Goal: Information Seeking & Learning: Learn about a topic

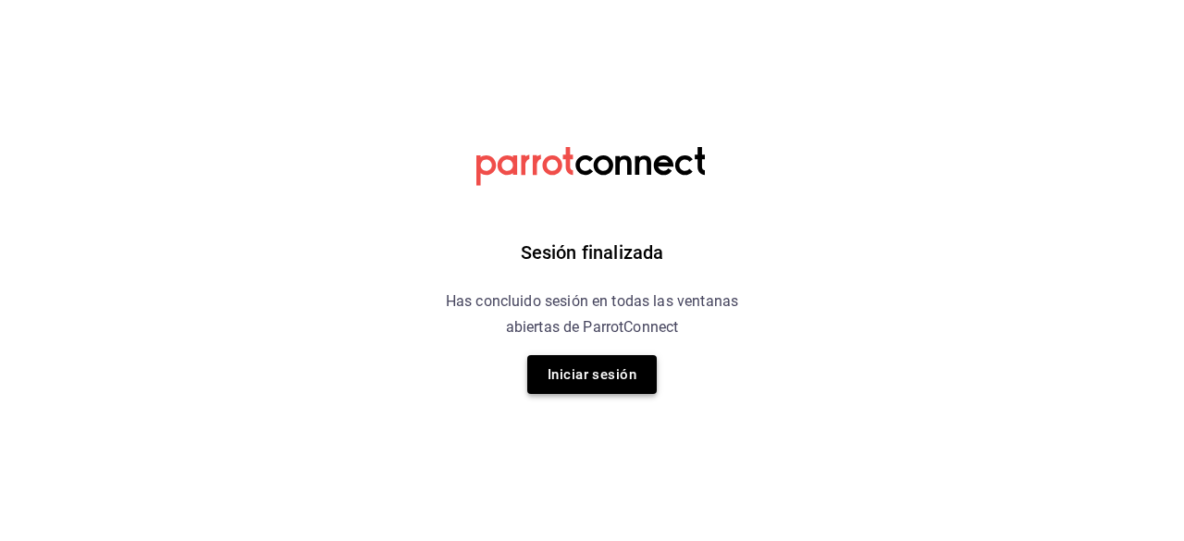
click at [611, 367] on button "Iniciar sesión" at bounding box center [592, 374] width 130 height 39
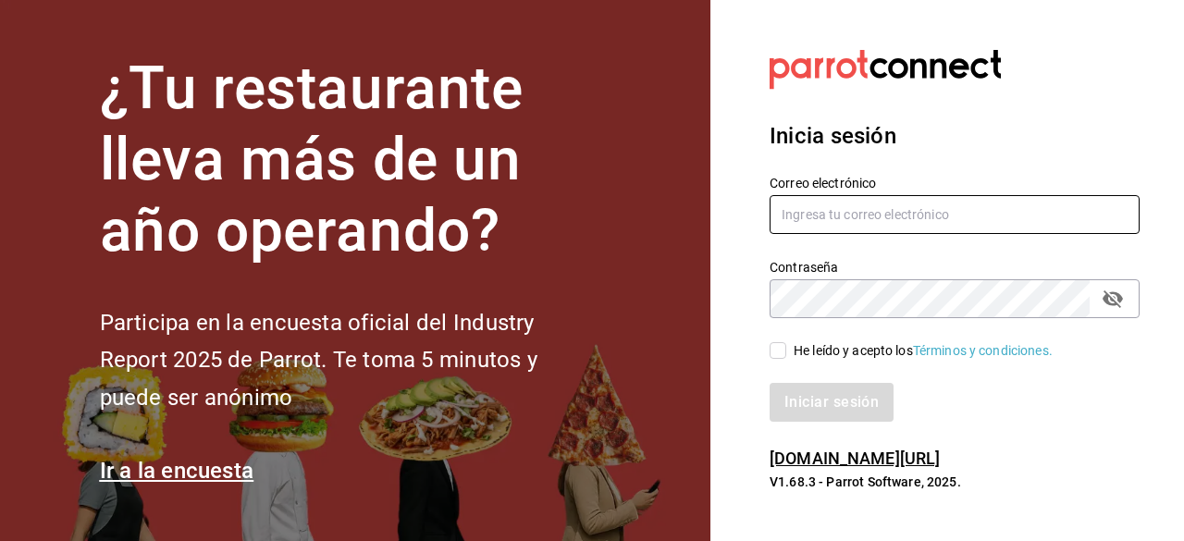
type input "[EMAIL_ADDRESS][DOMAIN_NAME]"
click at [774, 351] on input "He leído y acepto los Términos y condiciones." at bounding box center [778, 350] width 17 height 17
checkbox input "true"
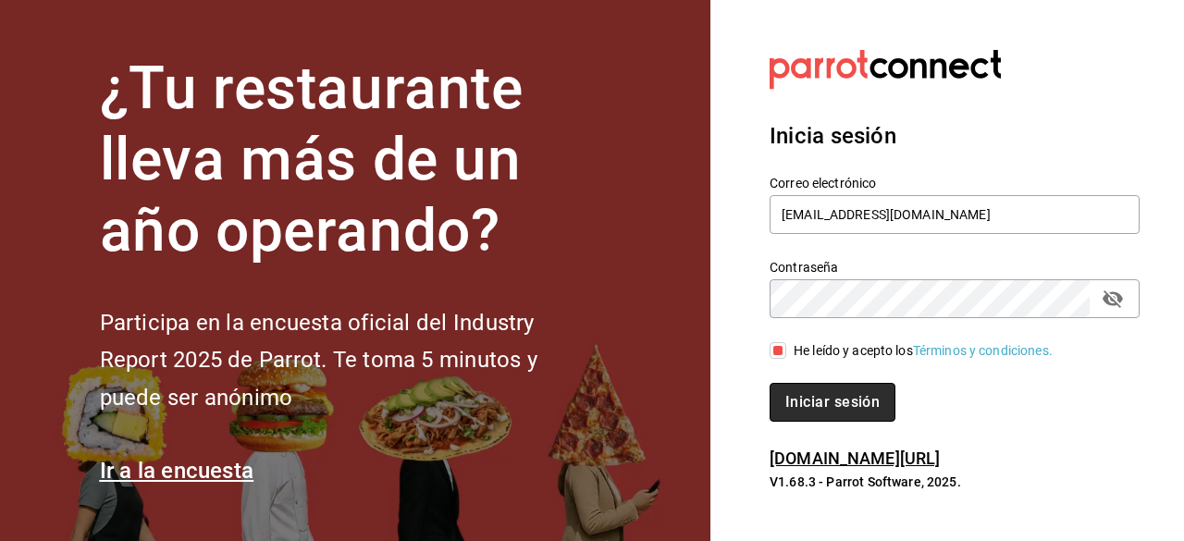
click at [814, 400] on button "Iniciar sesión" at bounding box center [833, 402] width 126 height 39
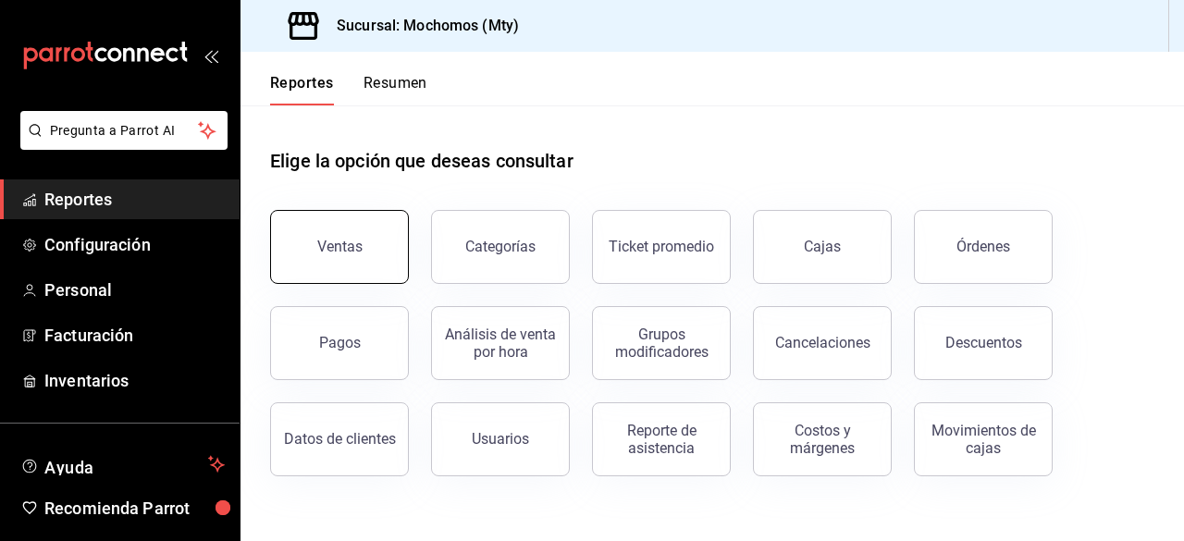
click at [326, 259] on button "Ventas" at bounding box center [339, 247] width 139 height 74
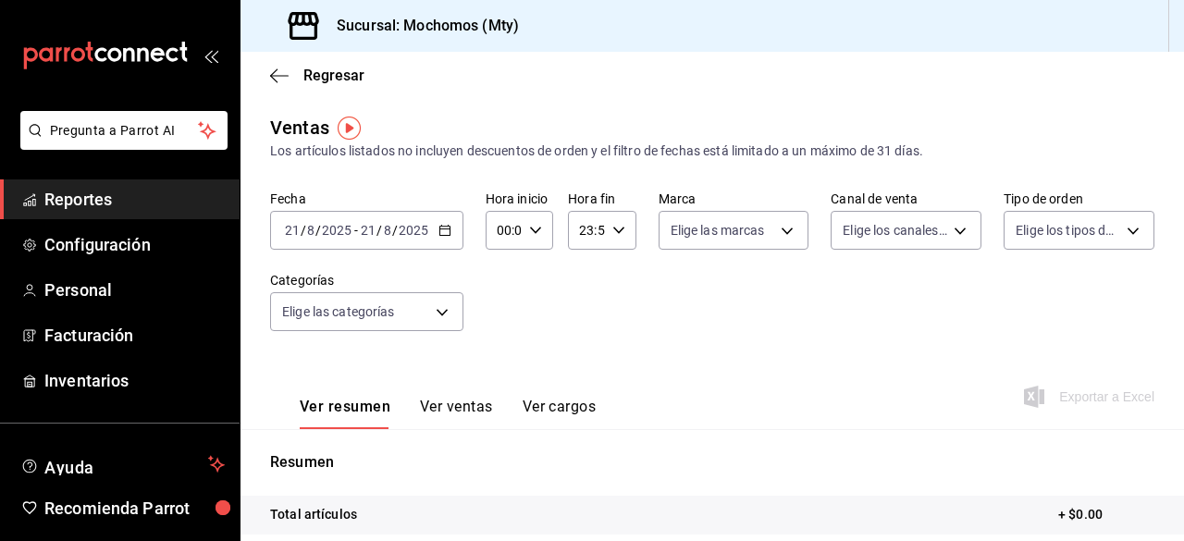
click at [444, 227] on icon "button" at bounding box center [444, 230] width 13 height 13
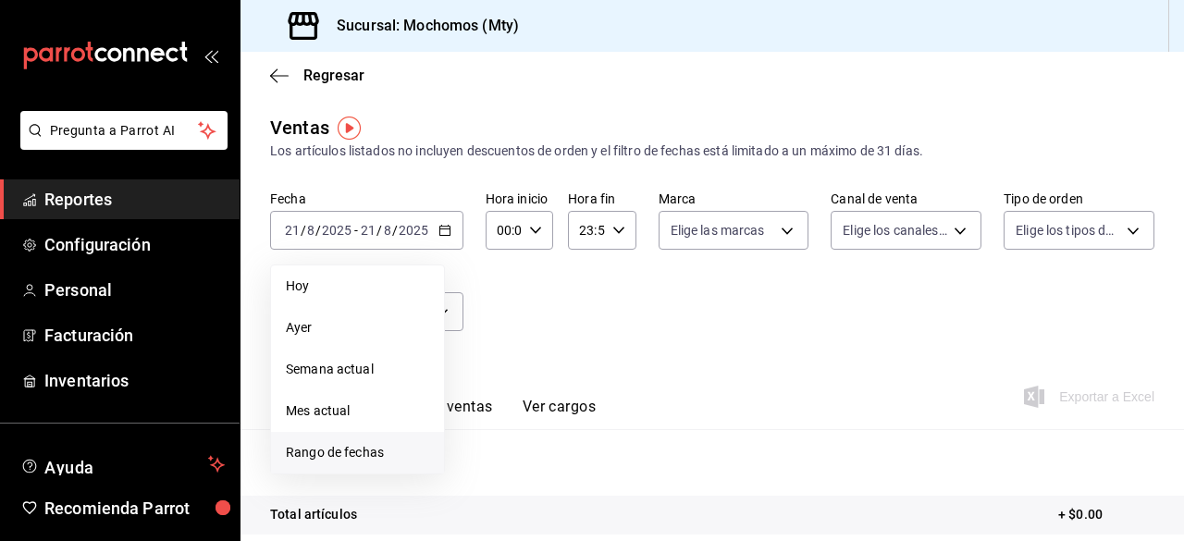
click at [363, 453] on span "Rango de fechas" at bounding box center [357, 452] width 143 height 19
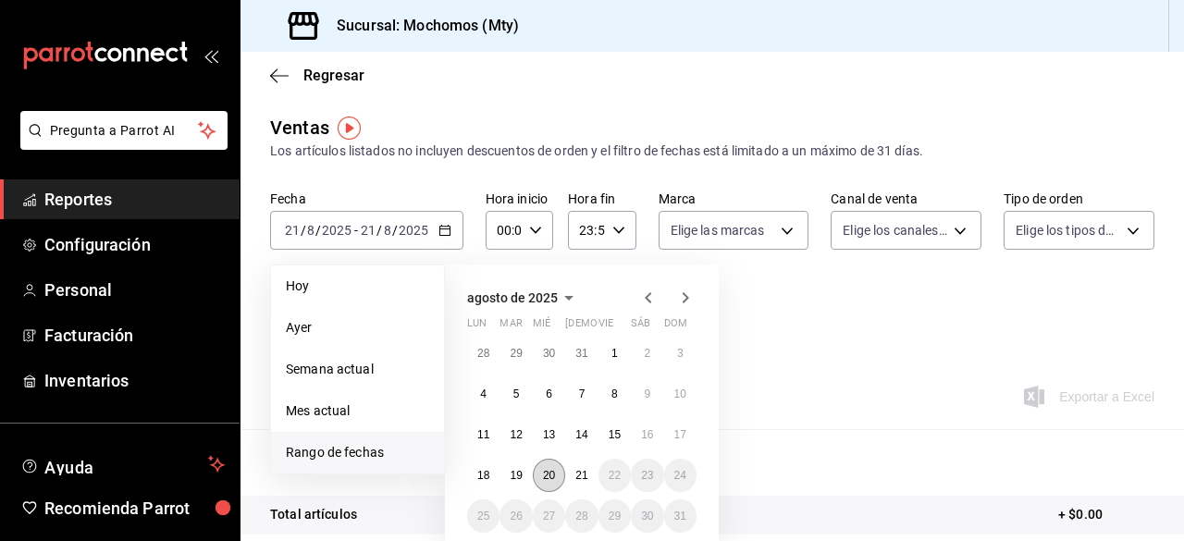
click at [551, 470] on abbr "20" at bounding box center [549, 475] width 12 height 13
click at [583, 479] on abbr "21" at bounding box center [581, 475] width 12 height 13
click at [537, 476] on button "20" at bounding box center [549, 475] width 32 height 33
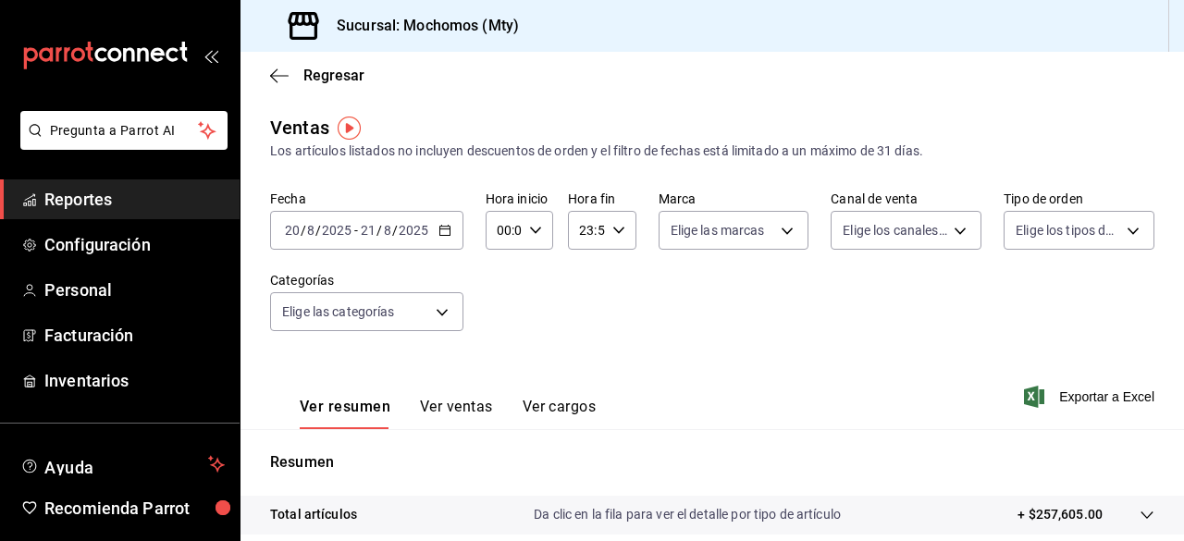
click at [436, 230] on div "2025-08-20 20 / 8 / 2025 - 2025-08-21 21 / 8 / 2025" at bounding box center [366, 230] width 193 height 39
click at [774, 366] on div "Ver resumen Ver ventas Ver cargos Exportar a Excel" at bounding box center [713, 391] width 944 height 76
click at [535, 234] on icon "button" at bounding box center [535, 230] width 13 height 13
click at [499, 278] on span "00" at bounding box center [501, 277] width 4 height 15
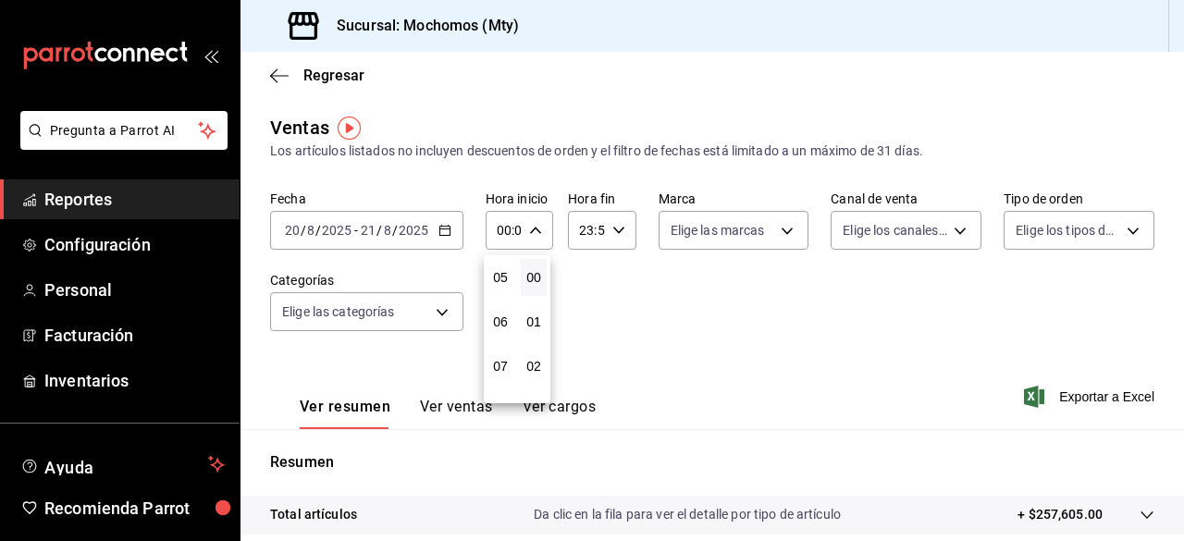
click at [499, 278] on span "05" at bounding box center [501, 277] width 4 height 15
type input "05:00"
click at [619, 229] on div at bounding box center [592, 270] width 1184 height 541
click at [614, 229] on icon "button" at bounding box center [618, 230] width 13 height 13
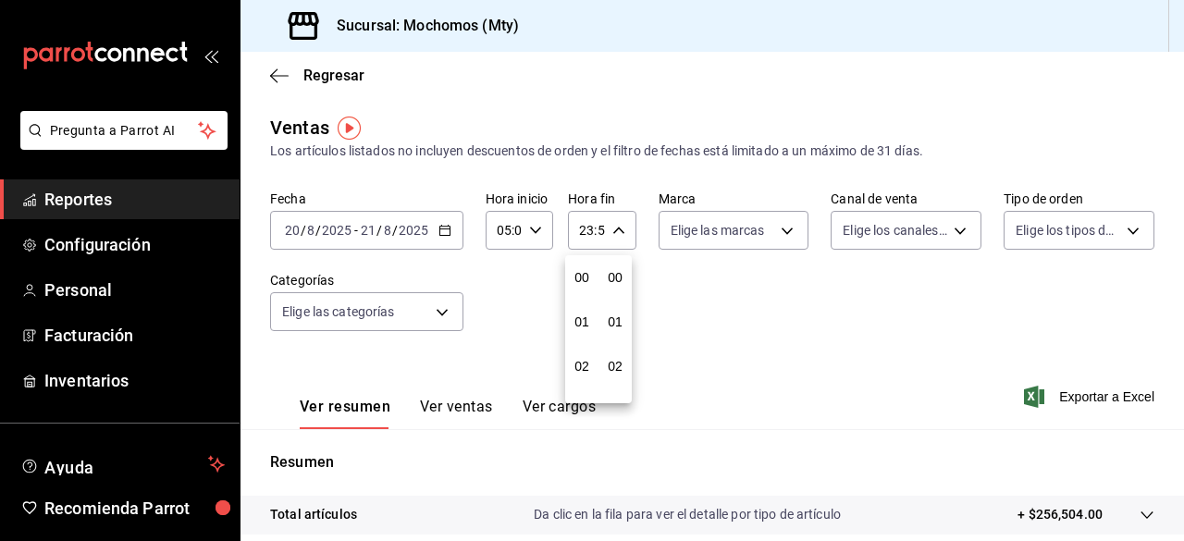
scroll to position [2516, 0]
click at [584, 289] on span "21" at bounding box center [582, 292] width 4 height 15
type input "21:59"
click at [581, 321] on span "05" at bounding box center [582, 314] width 4 height 15
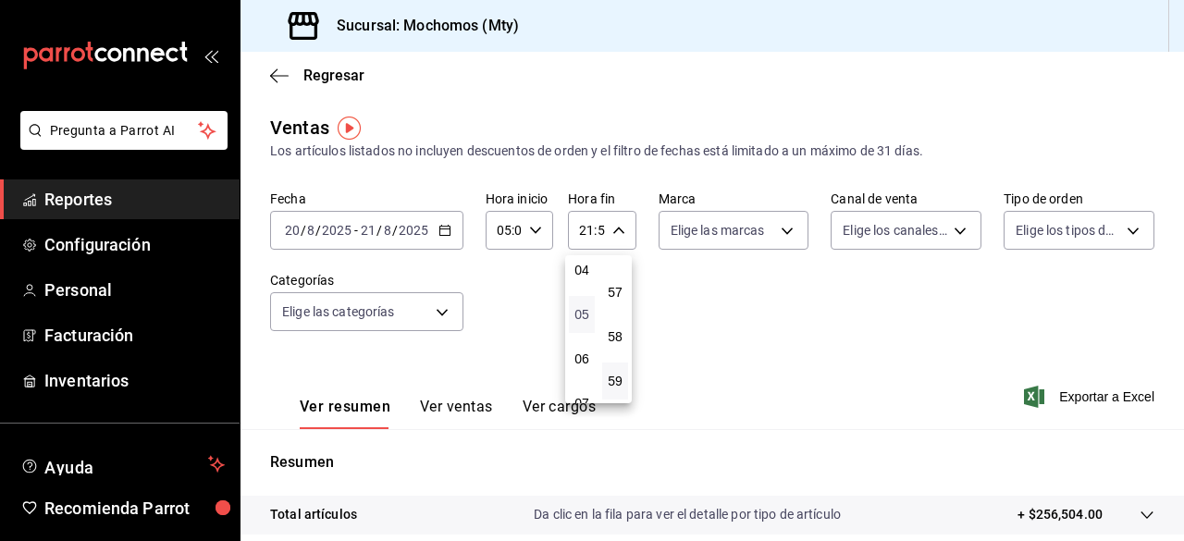
type input "05:59"
click at [617, 327] on button "58" at bounding box center [615, 336] width 26 height 37
click at [617, 278] on span "00" at bounding box center [615, 277] width 4 height 15
type input "05:00"
click at [782, 227] on div at bounding box center [592, 270] width 1184 height 541
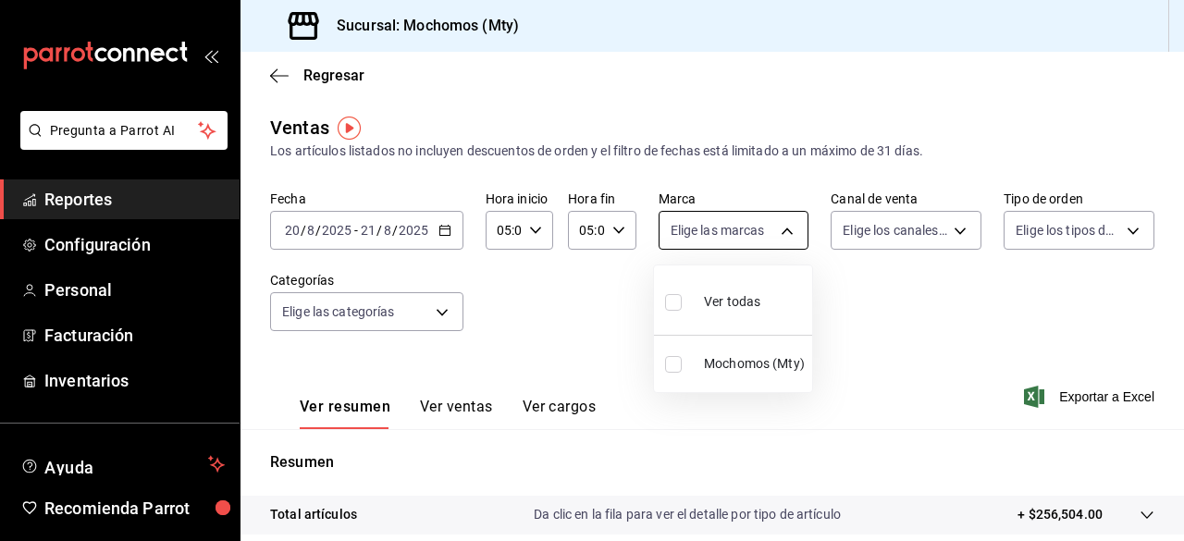
click at [781, 232] on body "Pregunta a Parrot AI Reportes Configuración Personal Facturación Inventarios Ay…" at bounding box center [592, 270] width 1184 height 541
click at [674, 298] on input "checkbox" at bounding box center [673, 302] width 17 height 17
checkbox input "true"
type input "b352ad34-a903-4246-b8b1-197398375429"
checkbox input "true"
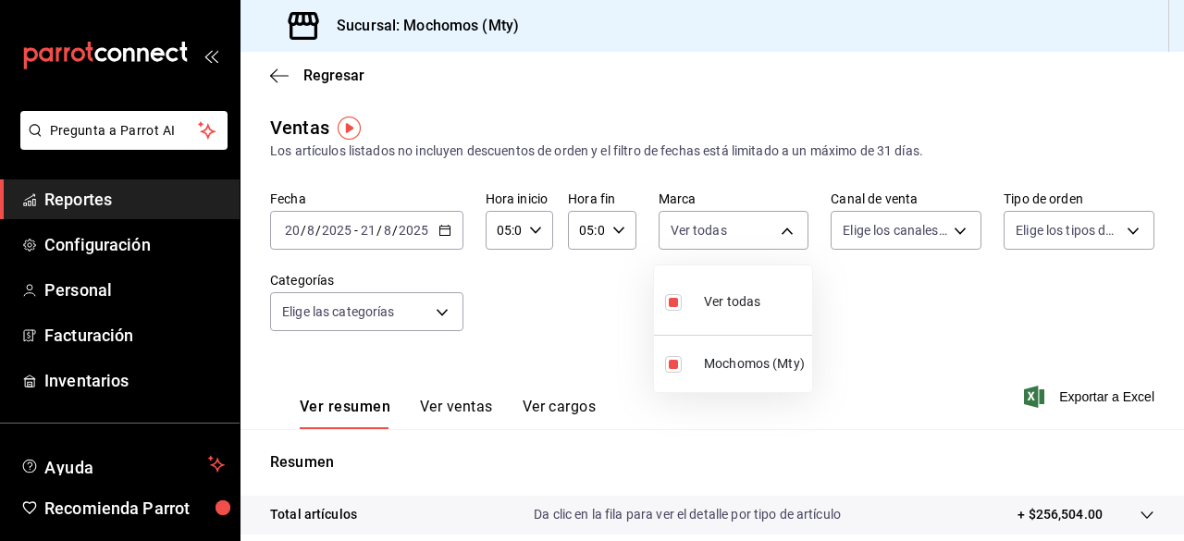
click at [953, 230] on div at bounding box center [592, 270] width 1184 height 541
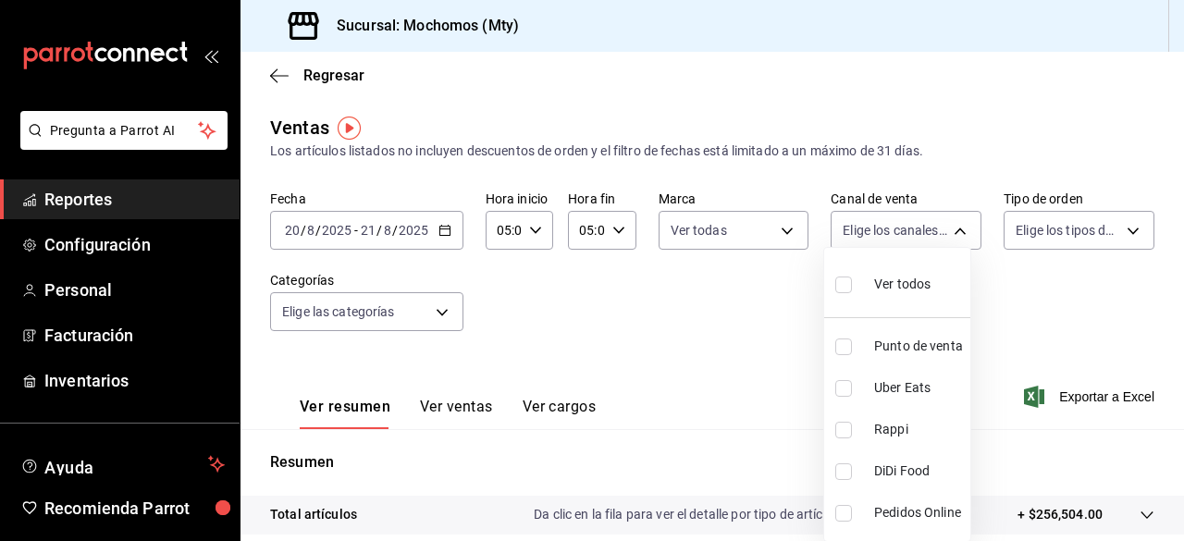
click at [953, 230] on body "Pregunta a Parrot AI Reportes Configuración Personal Facturación Inventarios Ay…" at bounding box center [592, 270] width 1184 height 541
click at [848, 288] on input "checkbox" at bounding box center [843, 285] width 17 height 17
checkbox input "true"
type input "PARROT,UBER_EATS,RAPPI,DIDI_FOOD,ONLINE"
checkbox input "true"
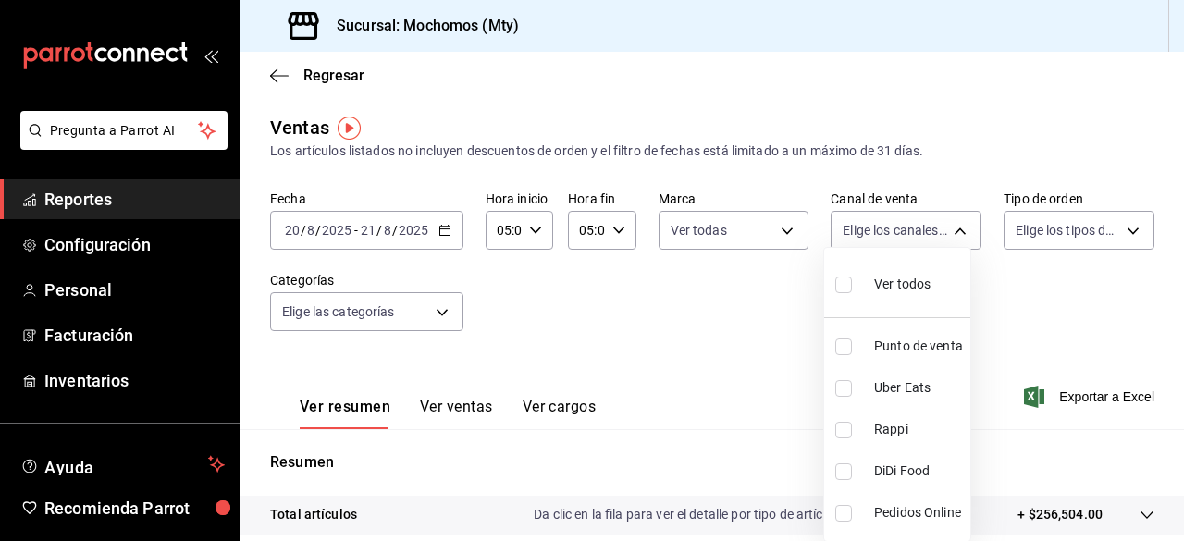
checkbox input "true"
click at [1121, 232] on div at bounding box center [592, 270] width 1184 height 541
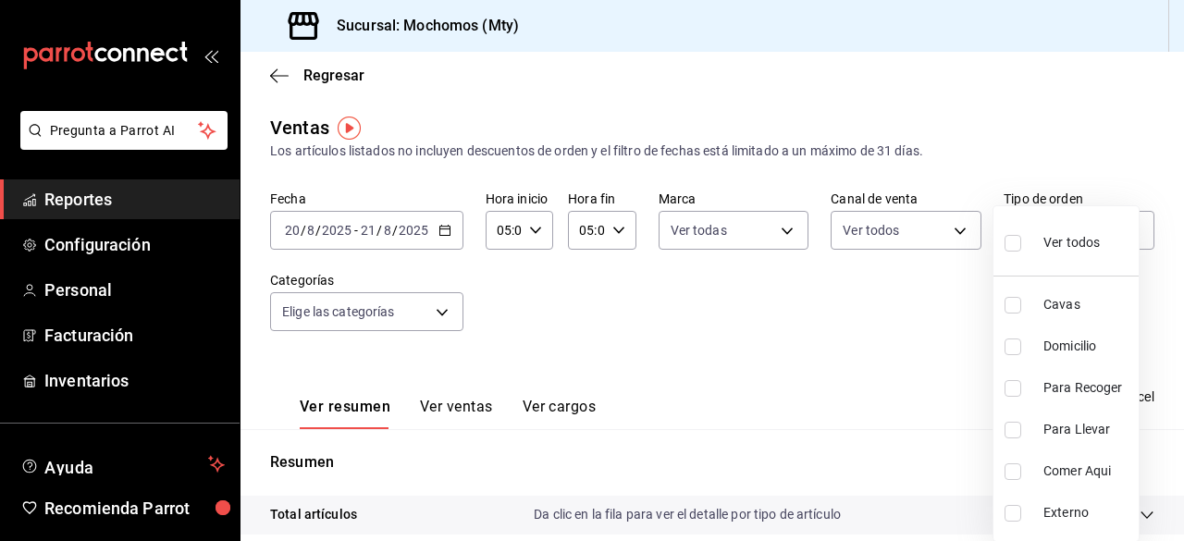
click at [1121, 232] on body "Pregunta a Parrot AI Reportes Configuración Personal Facturación Inventarios Ay…" at bounding box center [592, 270] width 1184 height 541
click at [1018, 236] on input "checkbox" at bounding box center [1013, 243] width 17 height 17
checkbox input "true"
type input "7f152bcd-c808-43b1-8377-7ee3764f5c48,abc1671a-a22f-403c-8860-9d090036c428,f5090…"
checkbox input "true"
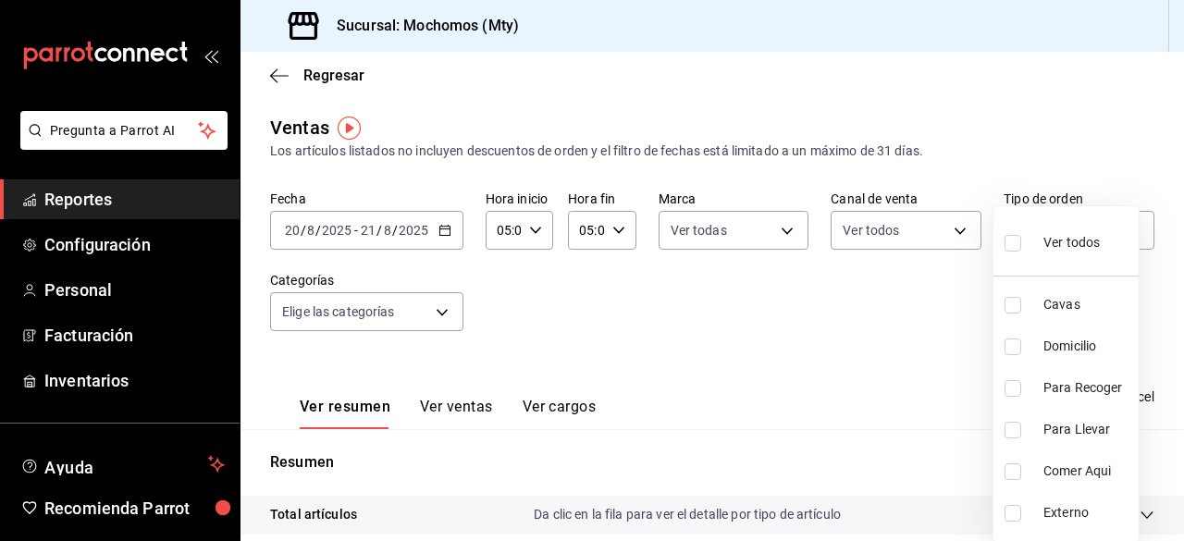
checkbox input "true"
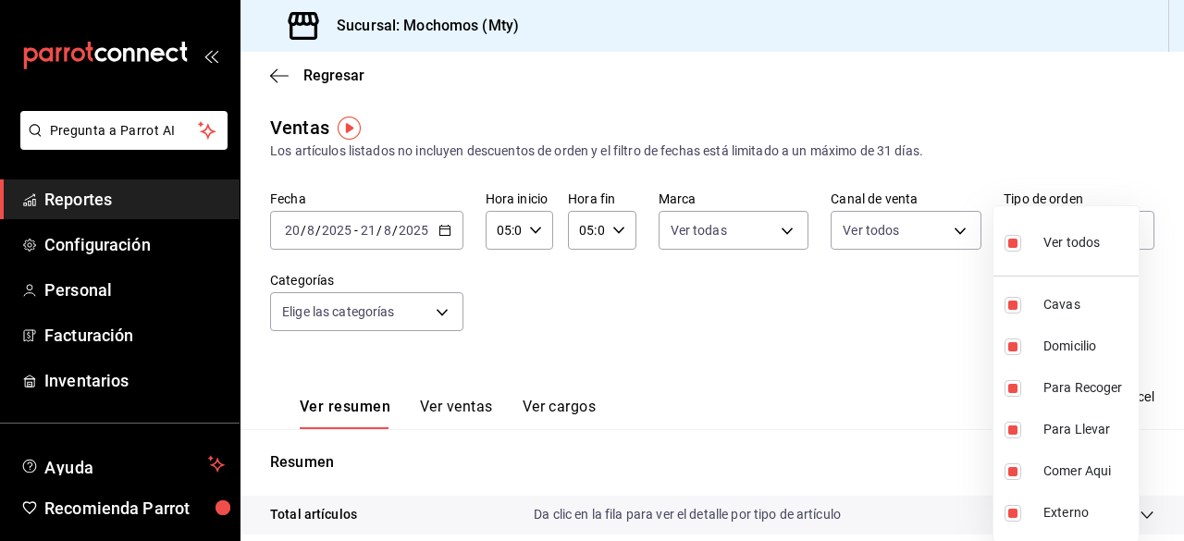
click at [443, 316] on div at bounding box center [592, 270] width 1184 height 541
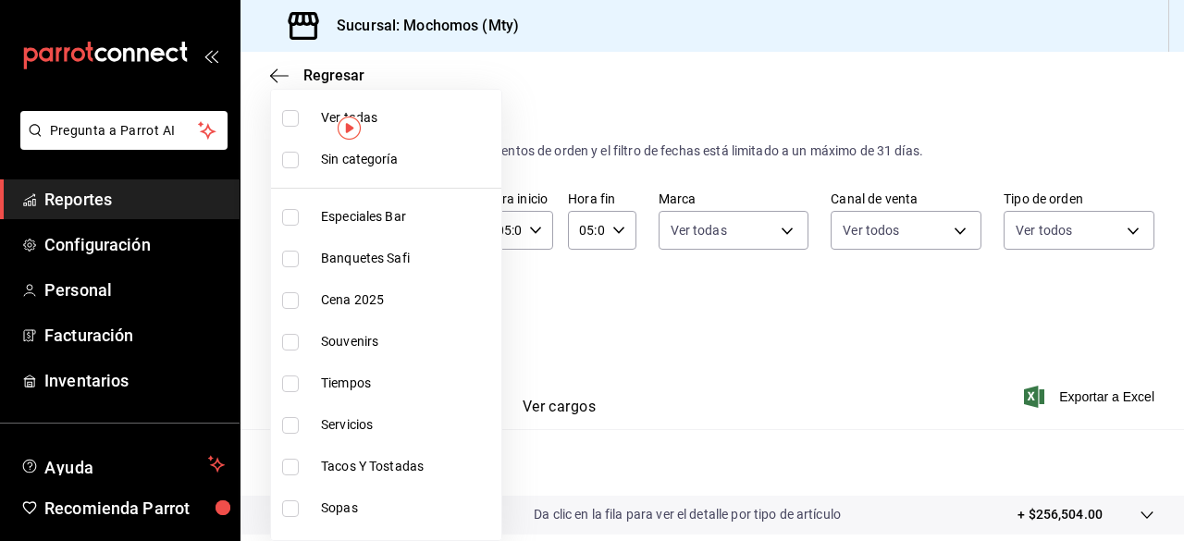
click at [438, 314] on body "Pregunta a Parrot AI Reportes Configuración Personal Facturación Inventarios Ay…" at bounding box center [592, 270] width 1184 height 541
click at [296, 116] on input "checkbox" at bounding box center [290, 118] width 17 height 17
checkbox input "true"
type input "ca062f0f-28a6-4a2e-835a-bf626b46f614,ff02f0f8-cf27-4ea8-b513-1d5c0356e4fc,aaf97…"
checkbox input "true"
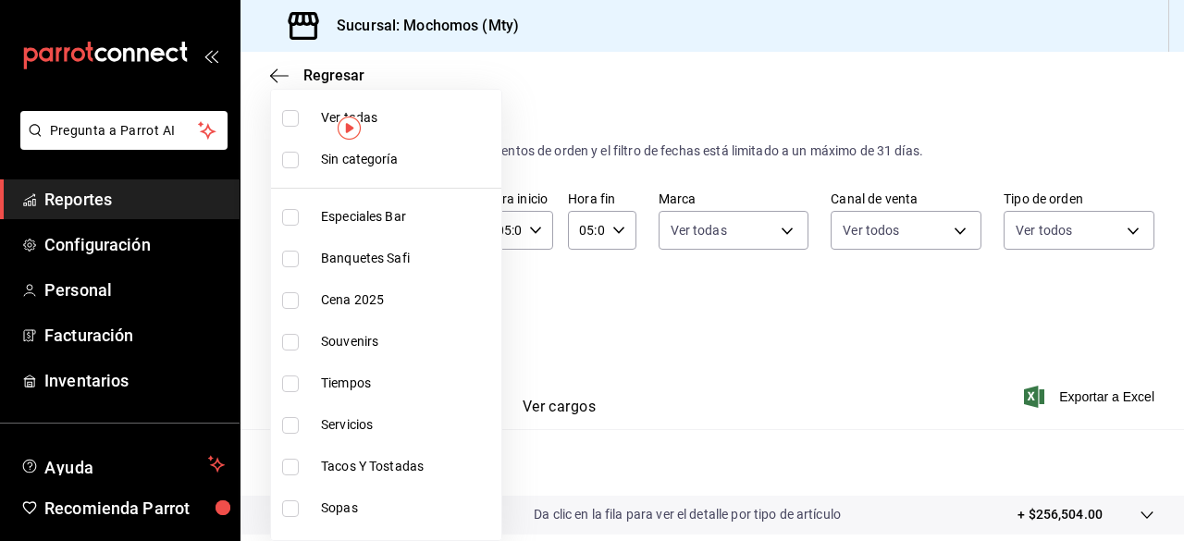
checkbox input "true"
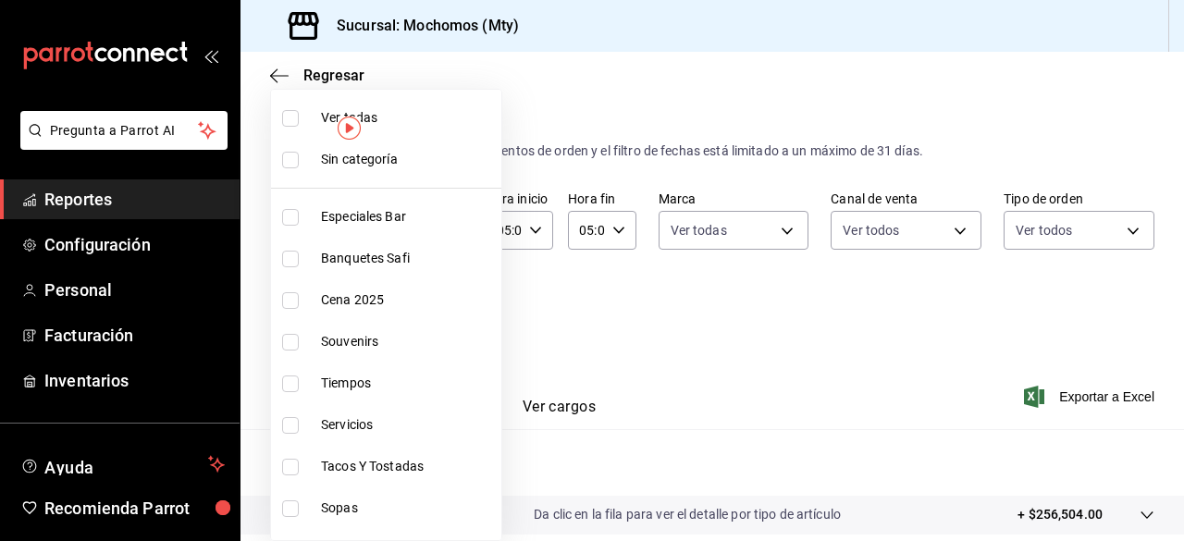
checkbox input "true"
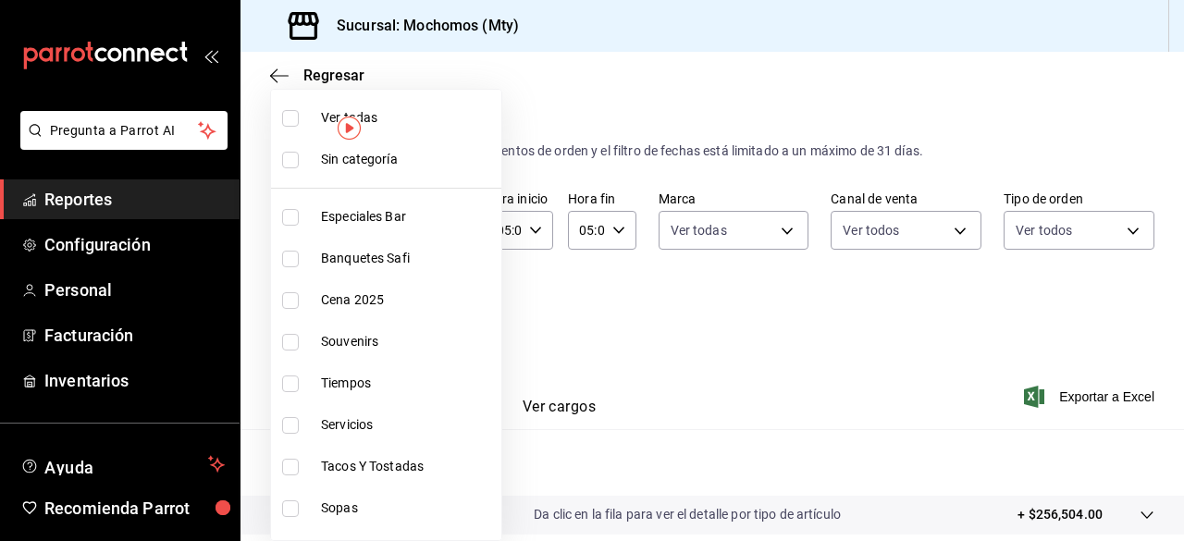
checkbox input "true"
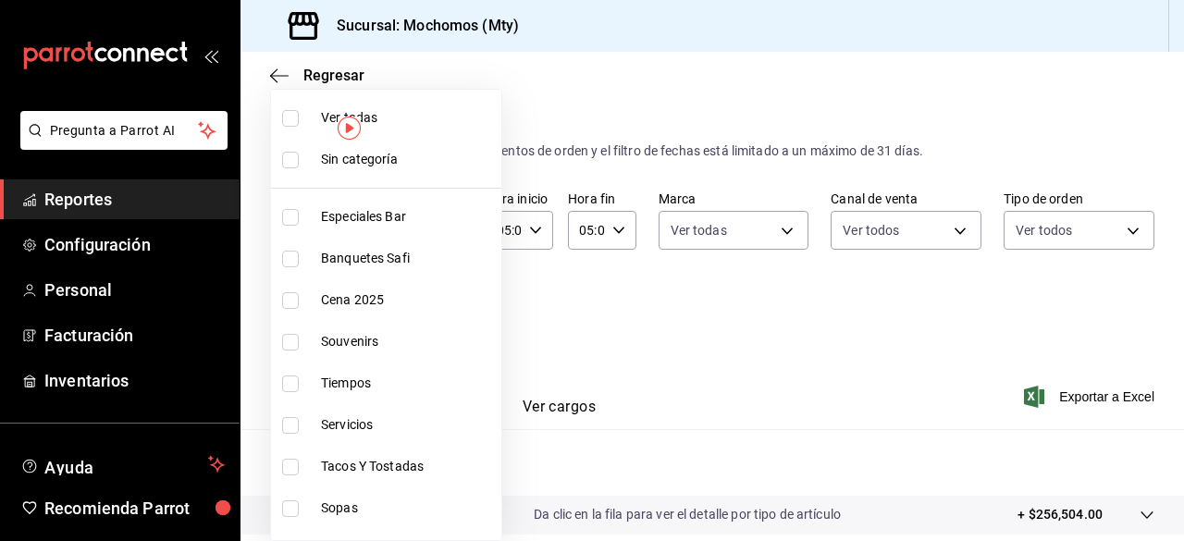
checkbox input "true"
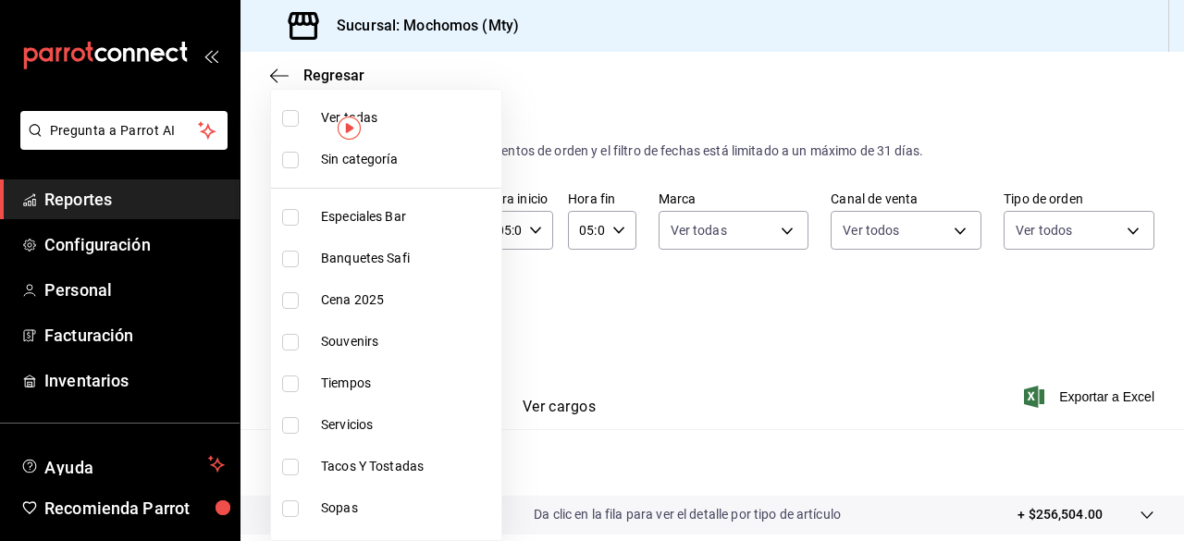
checkbox input "true"
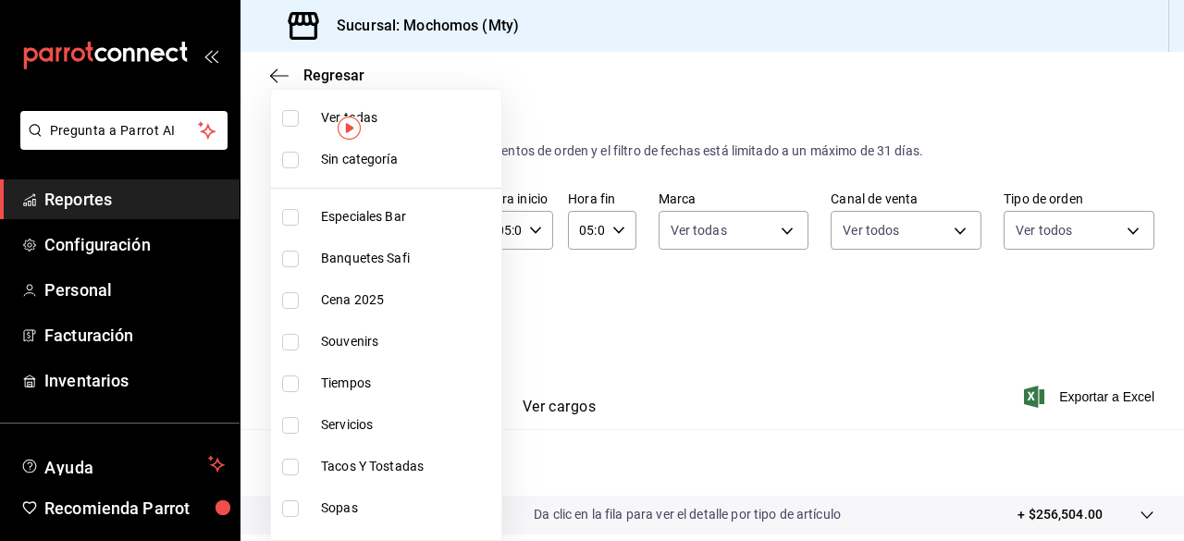
checkbox input "true"
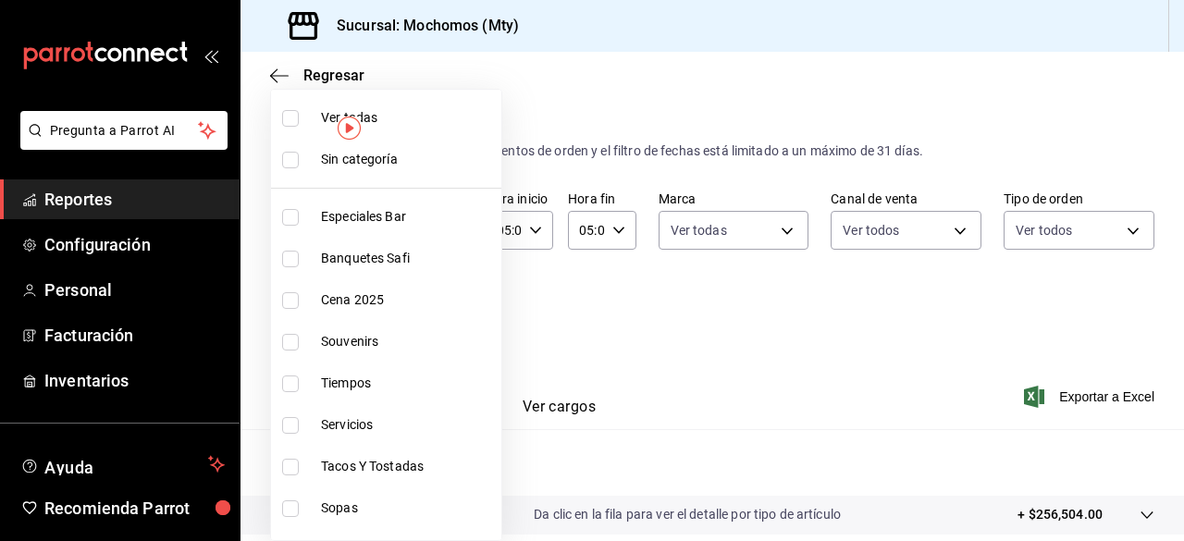
checkbox input "true"
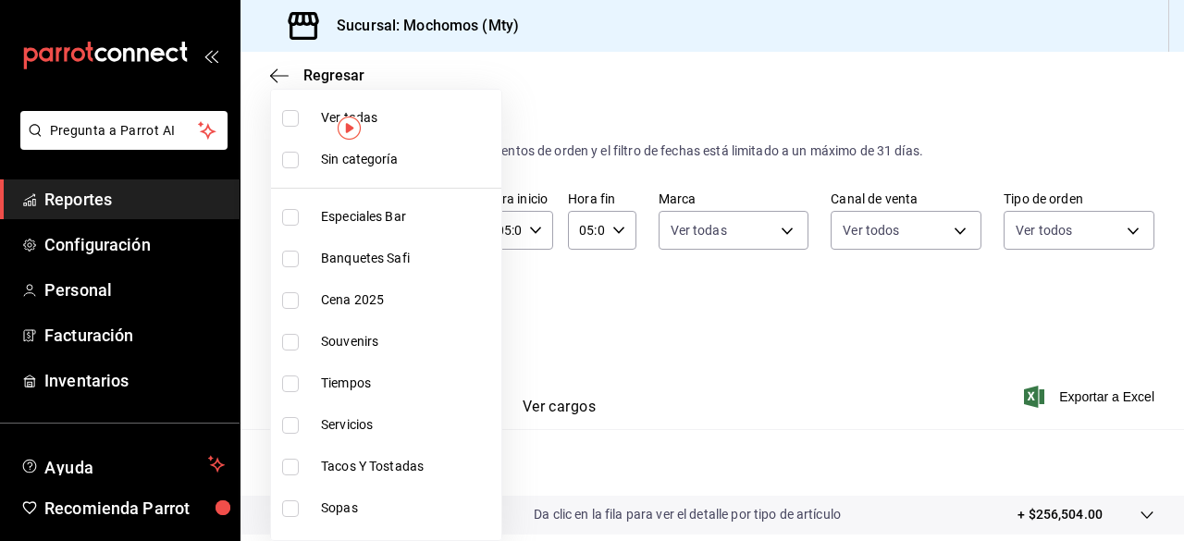
checkbox input "true"
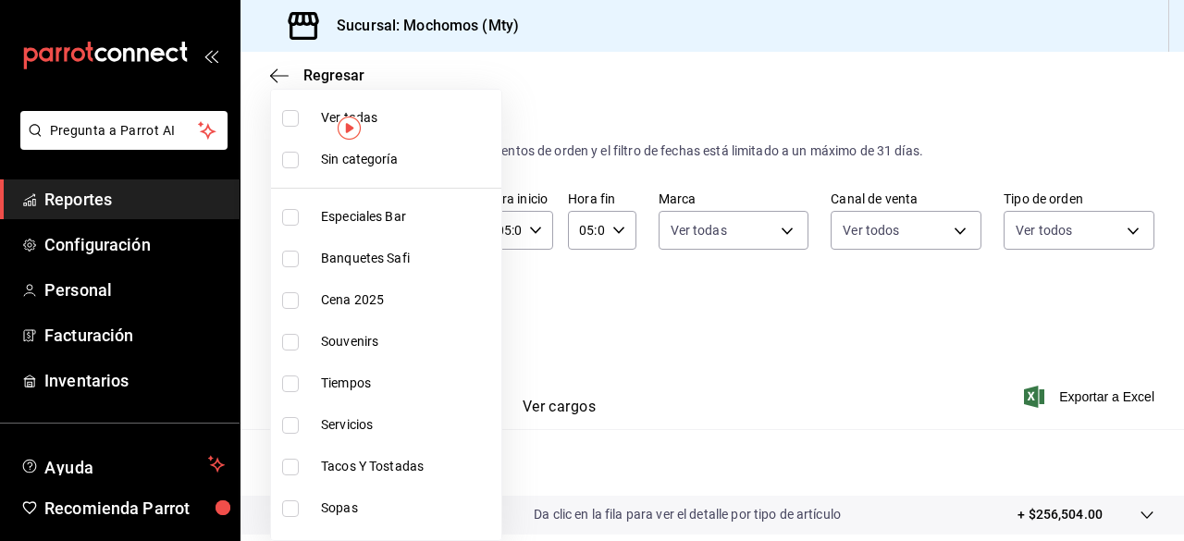
checkbox input "true"
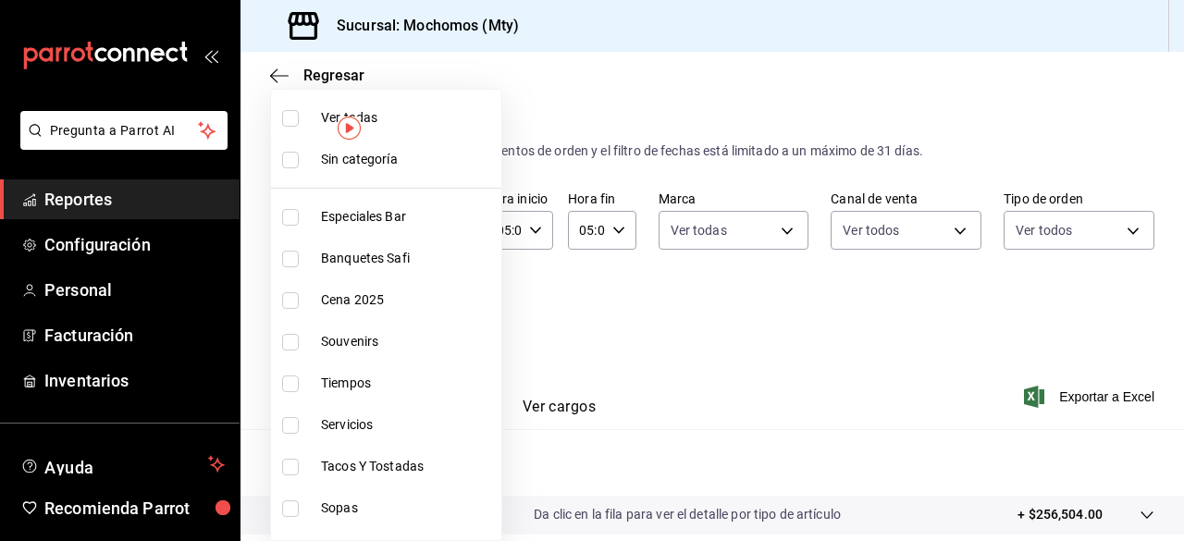
checkbox input "true"
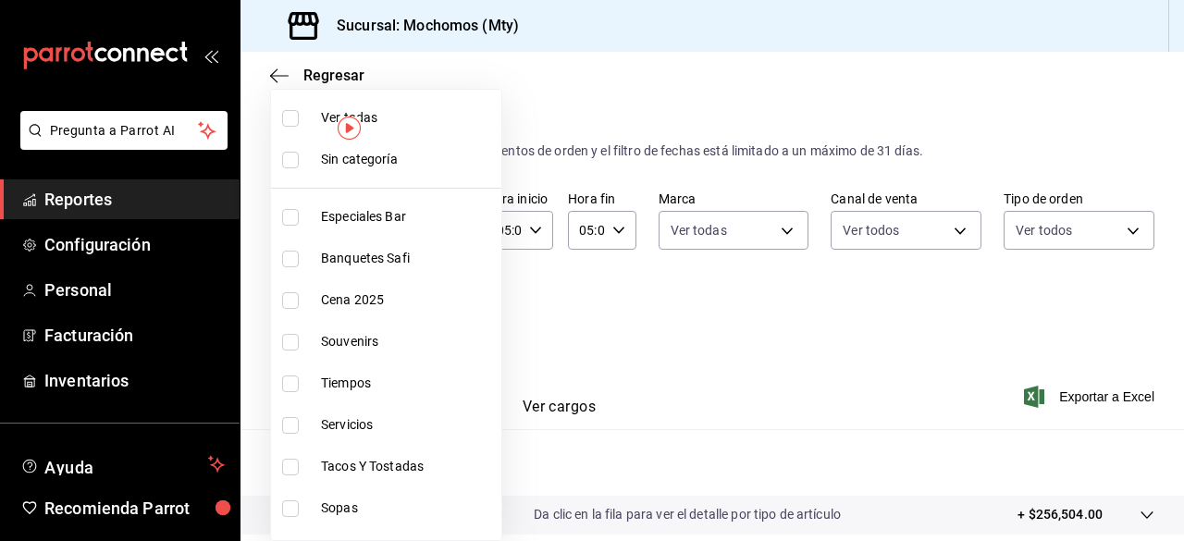
checkbox input "true"
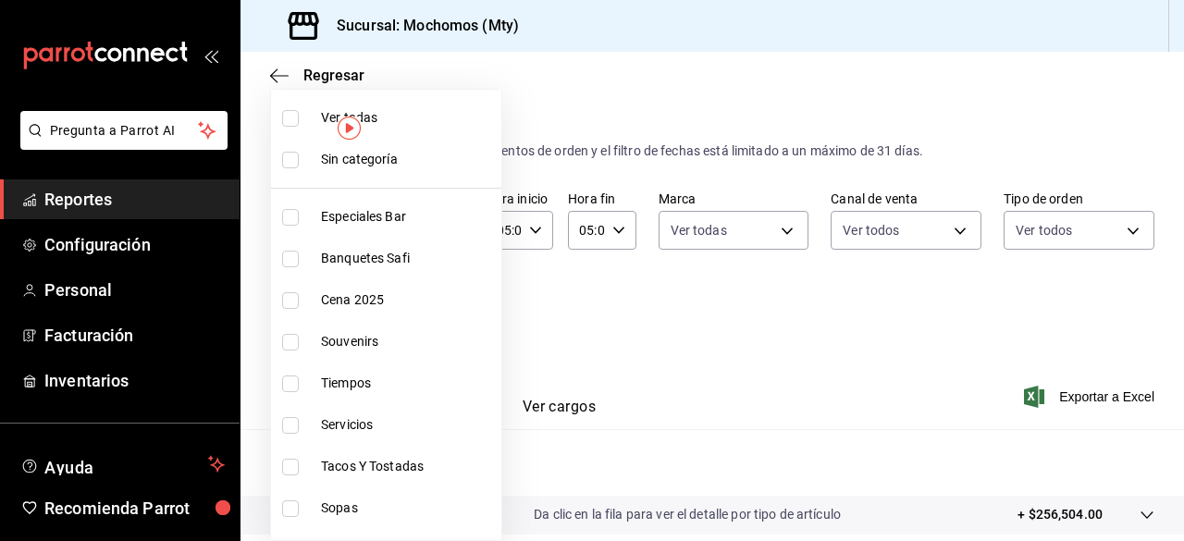
checkbox input "true"
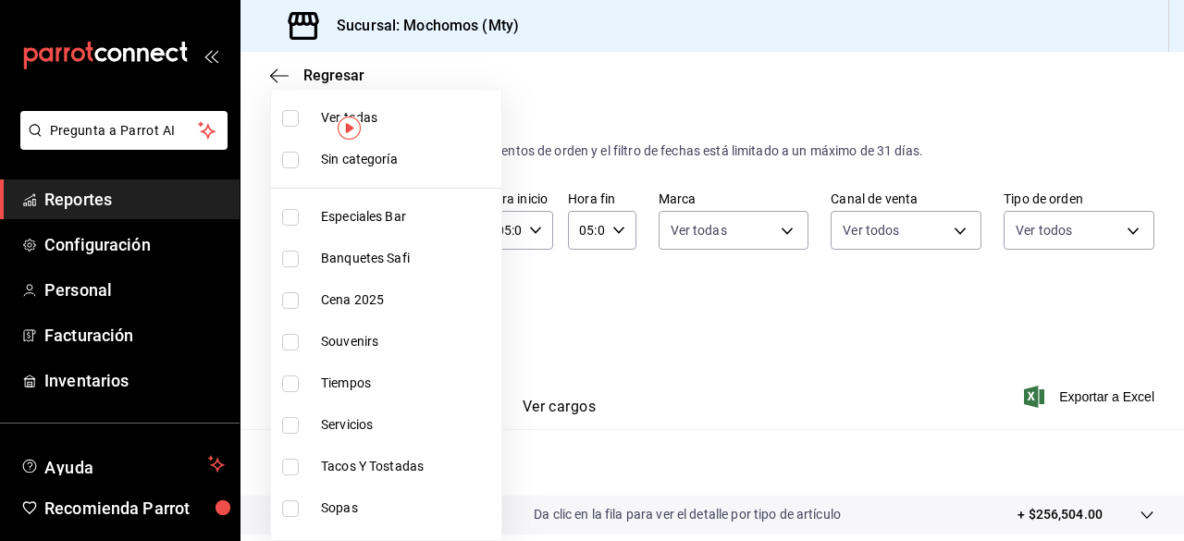
checkbox input "true"
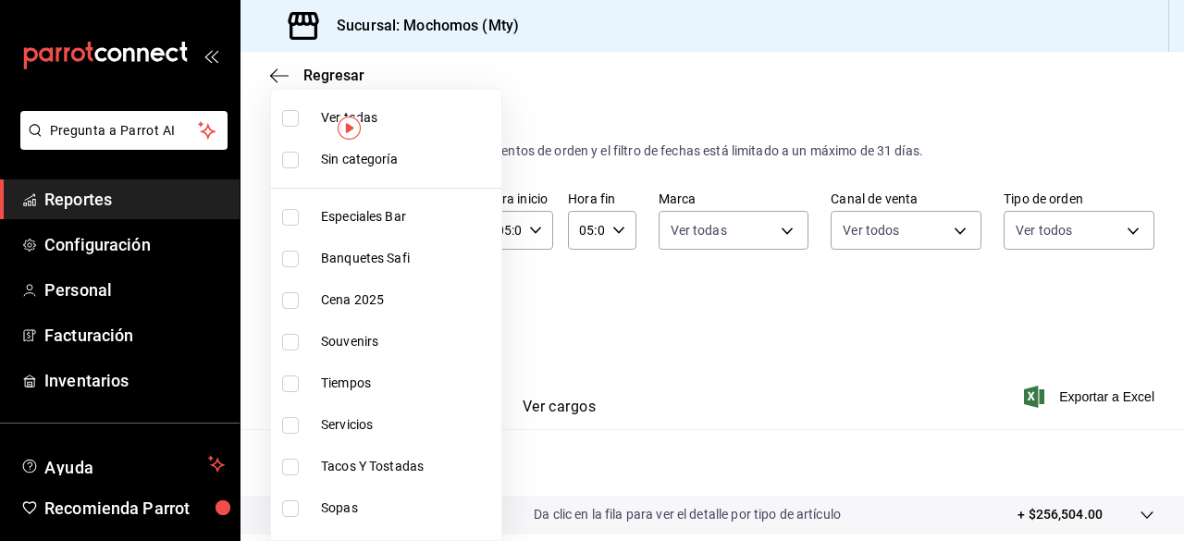
checkbox input "true"
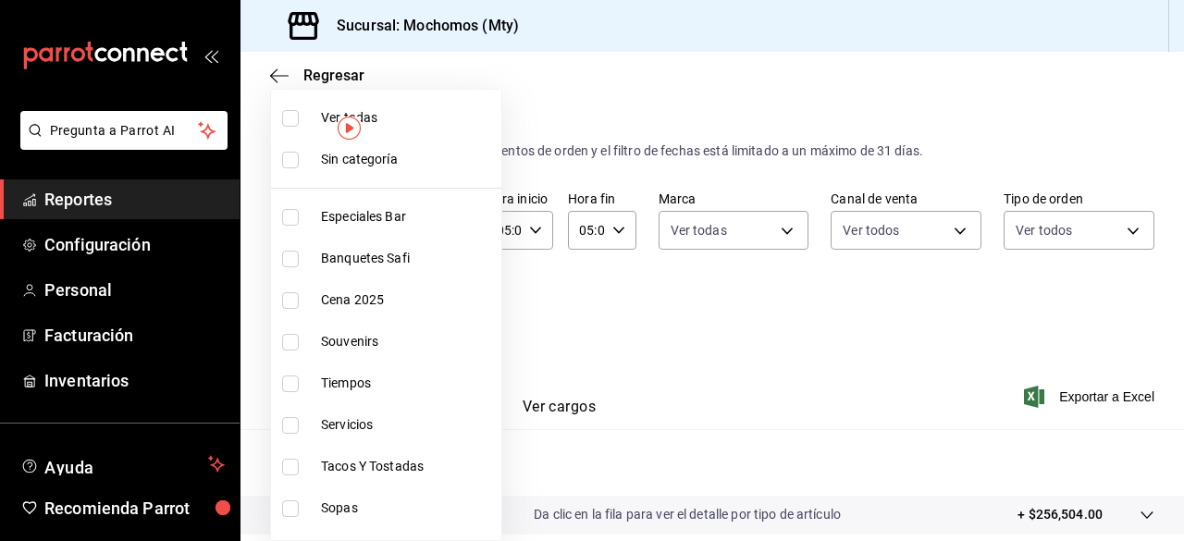
checkbox input "true"
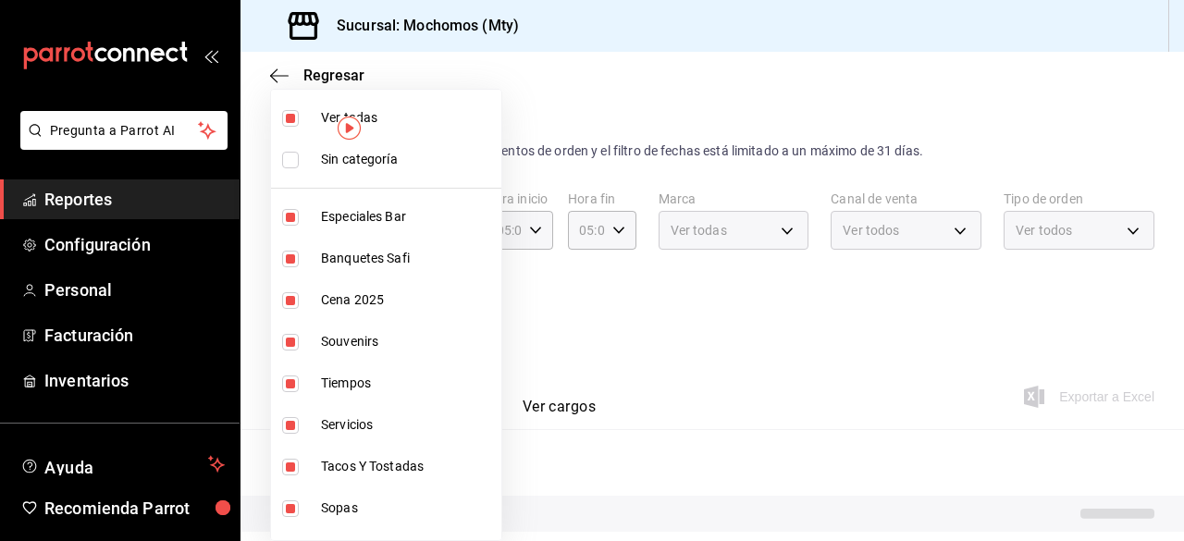
click at [294, 156] on input "checkbox" at bounding box center [290, 160] width 17 height 17
checkbox input "true"
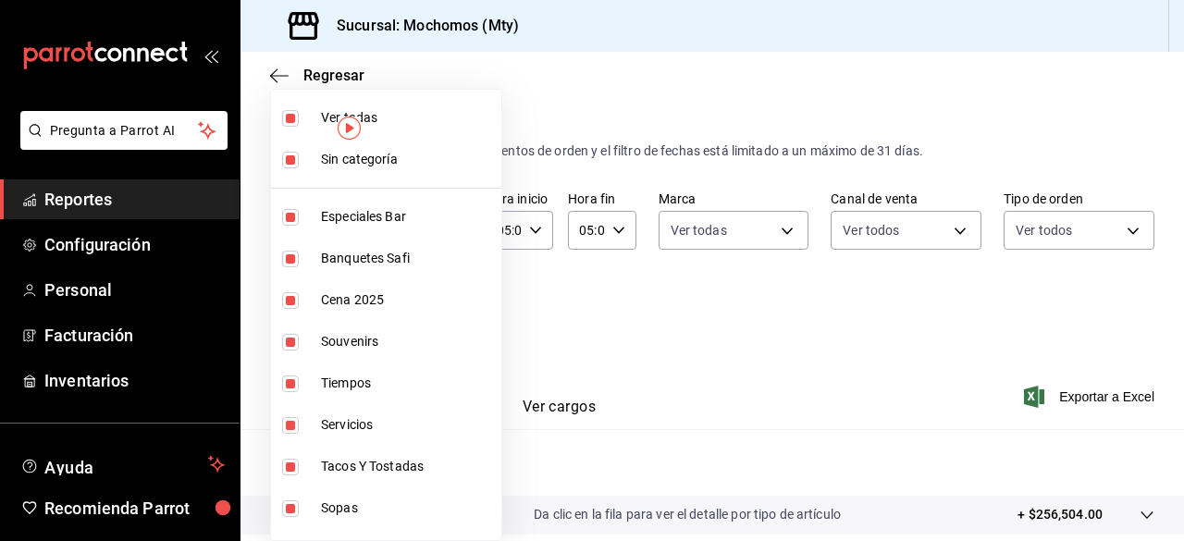
click at [849, 286] on div at bounding box center [592, 270] width 1184 height 541
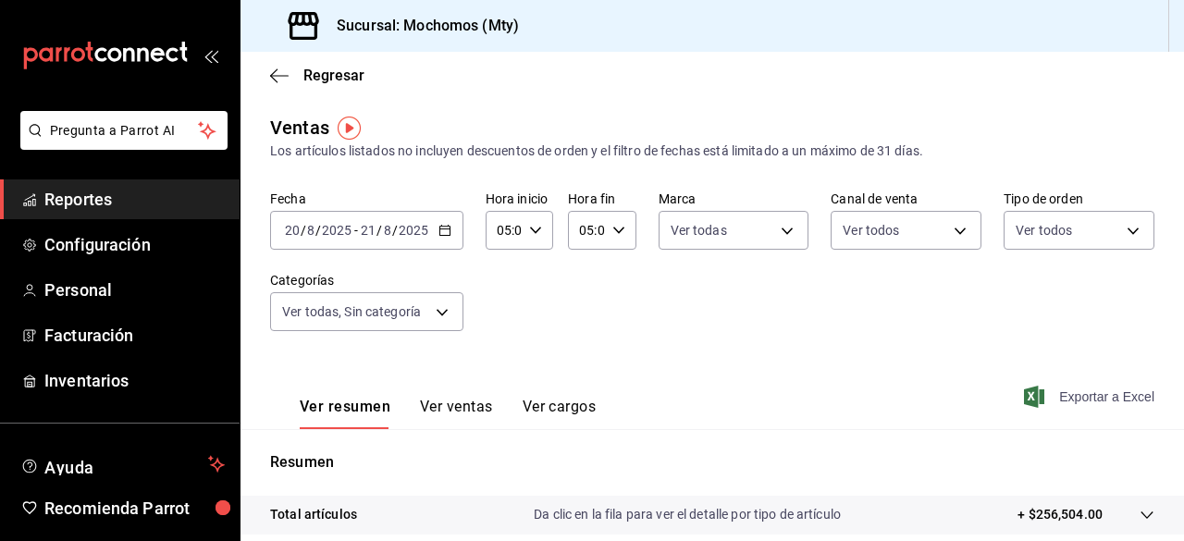
click at [1024, 401] on icon "button" at bounding box center [1034, 397] width 20 height 22
click at [1024, 395] on icon "button" at bounding box center [1034, 397] width 20 height 22
click at [71, 191] on span "Reportes" at bounding box center [134, 199] width 180 height 25
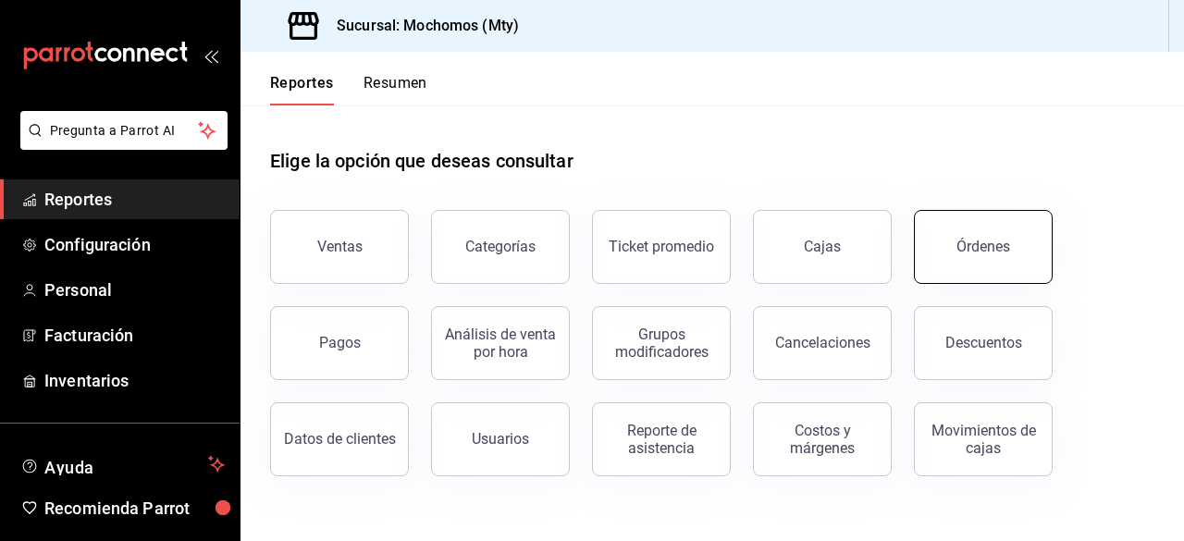
click at [973, 253] on div "Órdenes" at bounding box center [983, 247] width 54 height 18
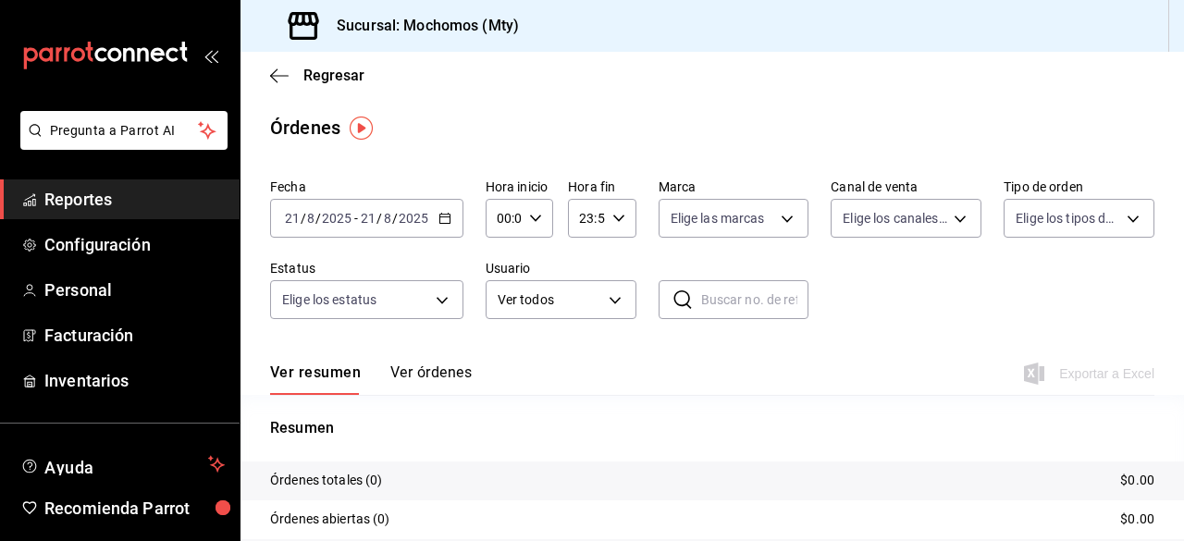
click at [440, 212] on icon "button" at bounding box center [444, 218] width 13 height 13
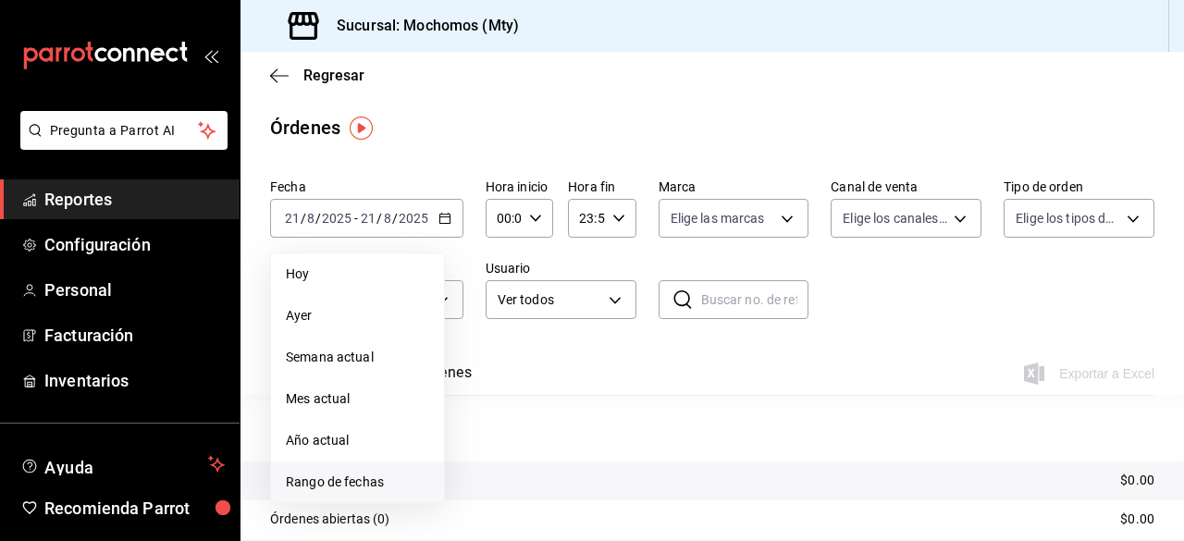
click at [340, 473] on span "Rango de fechas" at bounding box center [357, 482] width 143 height 19
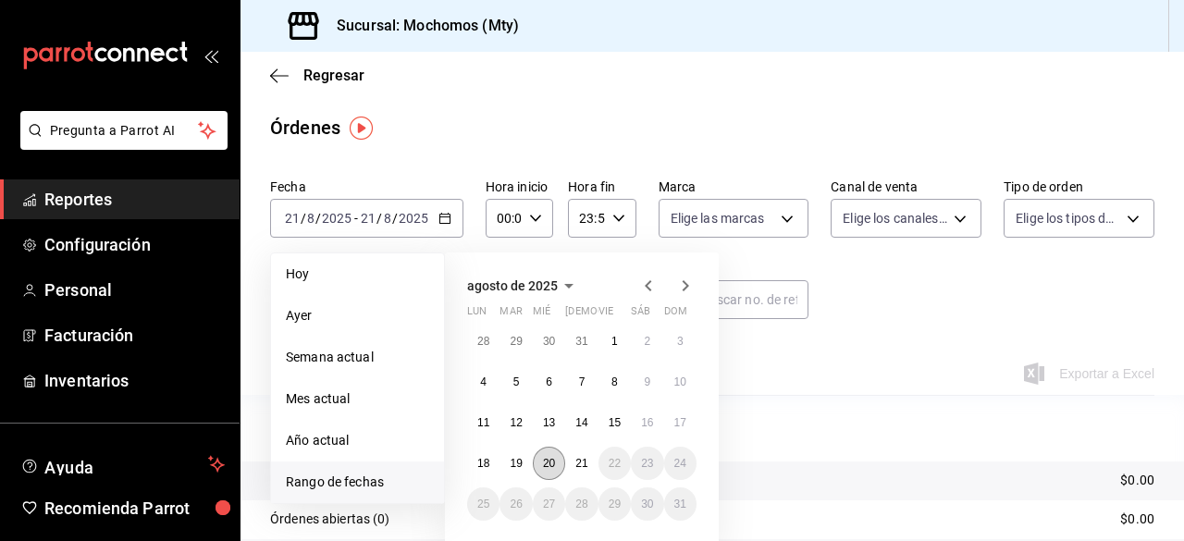
click at [548, 457] on abbr "20" at bounding box center [549, 463] width 12 height 13
click at [578, 463] on abbr "21" at bounding box center [581, 463] width 12 height 13
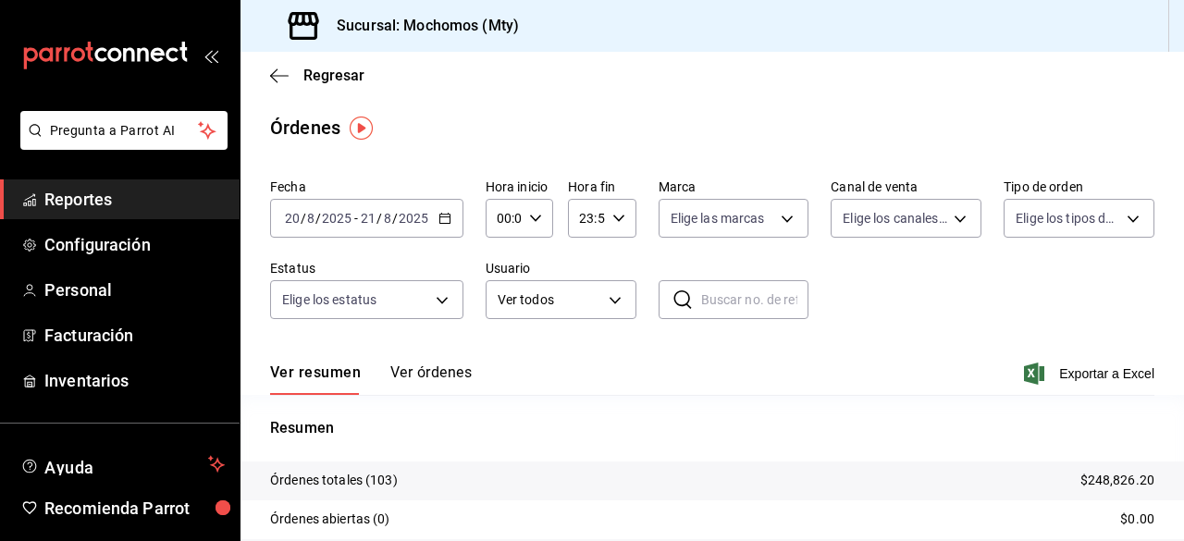
click at [535, 210] on div "00:00 Hora inicio" at bounding box center [520, 218] width 68 height 39
click at [507, 313] on div "00 01 02 03 04 05 06 07 08 09 10 11 12 13 14 15 16 17 18 19 20 21 22 23" at bounding box center [500, 317] width 33 height 148
click at [500, 334] on span "05" at bounding box center [501, 339] width 4 height 15
type input "05:00"
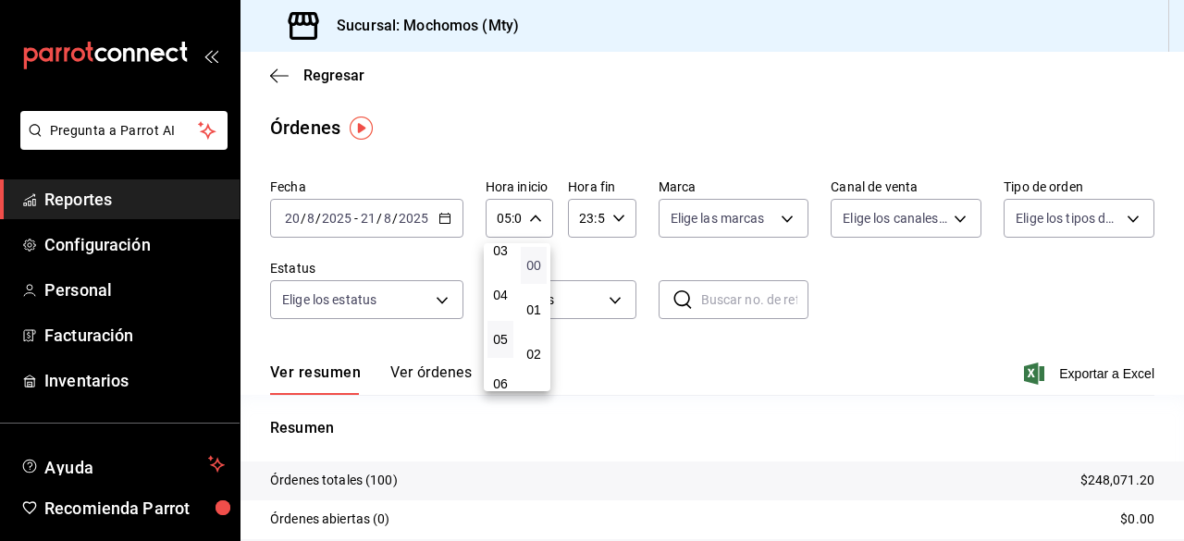
click at [536, 258] on span "00" at bounding box center [534, 265] width 4 height 15
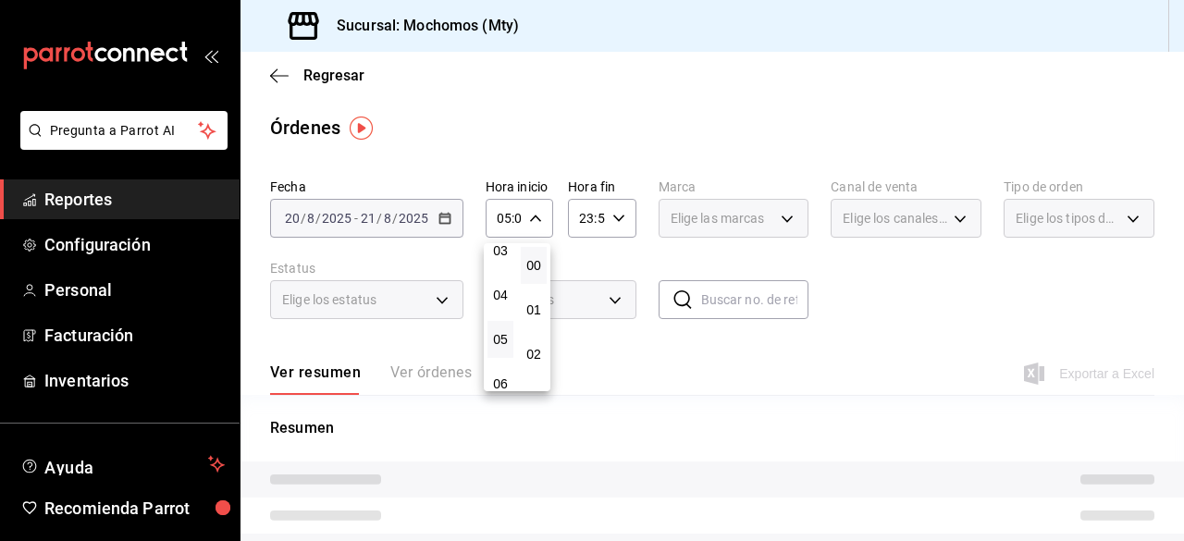
click at [614, 219] on div at bounding box center [592, 270] width 1184 height 541
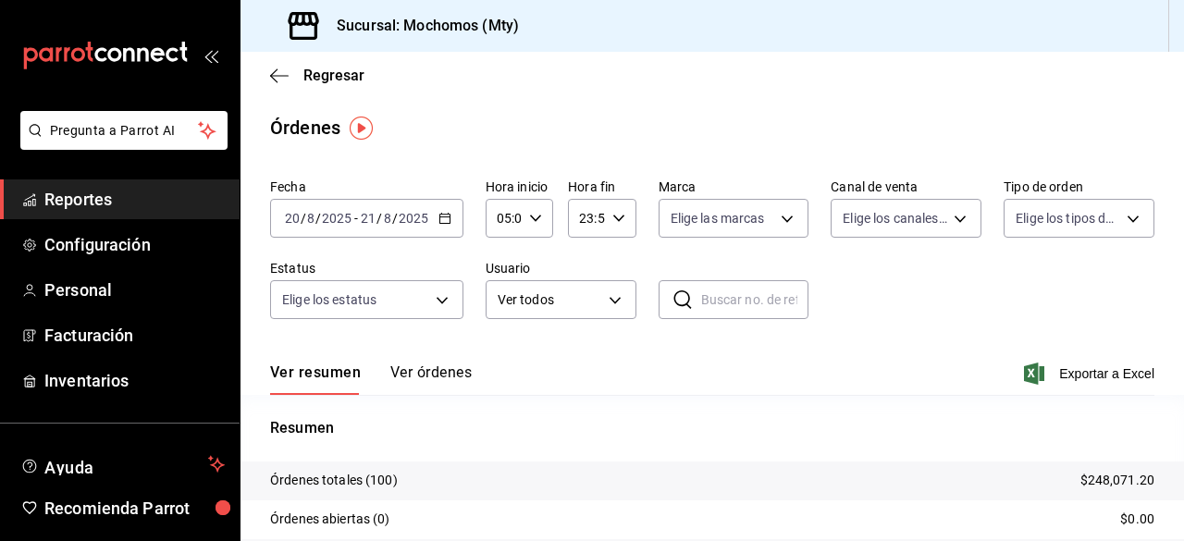
click at [614, 219] on icon "button" at bounding box center [618, 218] width 13 height 13
click at [580, 280] on span "21" at bounding box center [582, 280] width 4 height 15
type input "21:59"
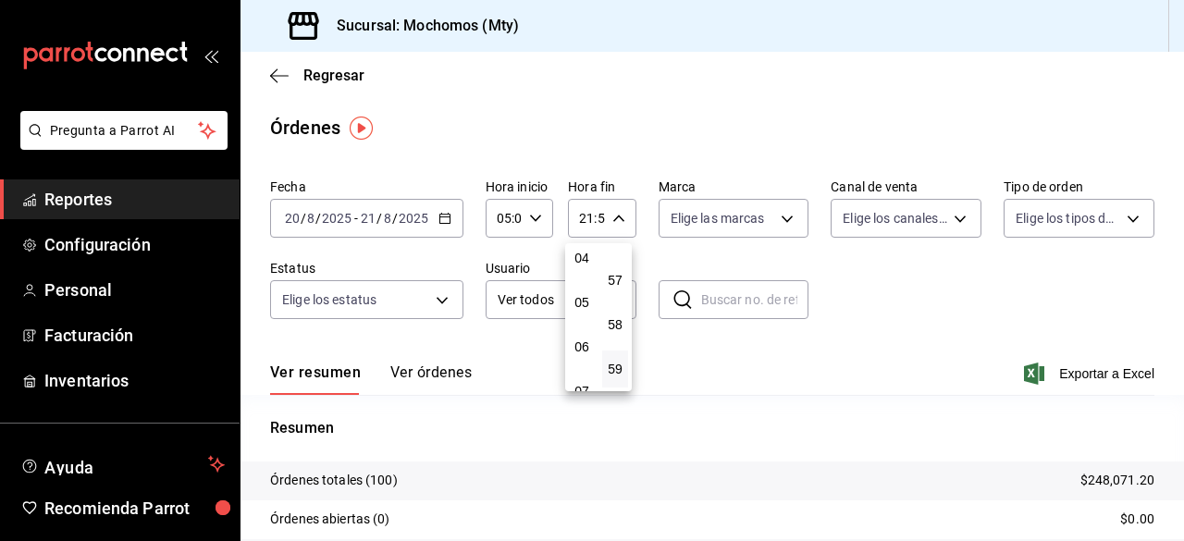
click at [581, 305] on span "05" at bounding box center [582, 302] width 4 height 15
click at [621, 267] on button "57" at bounding box center [615, 280] width 26 height 37
type input "05:57"
click at [617, 267] on span "00" at bounding box center [615, 265] width 4 height 15
type input "05:00"
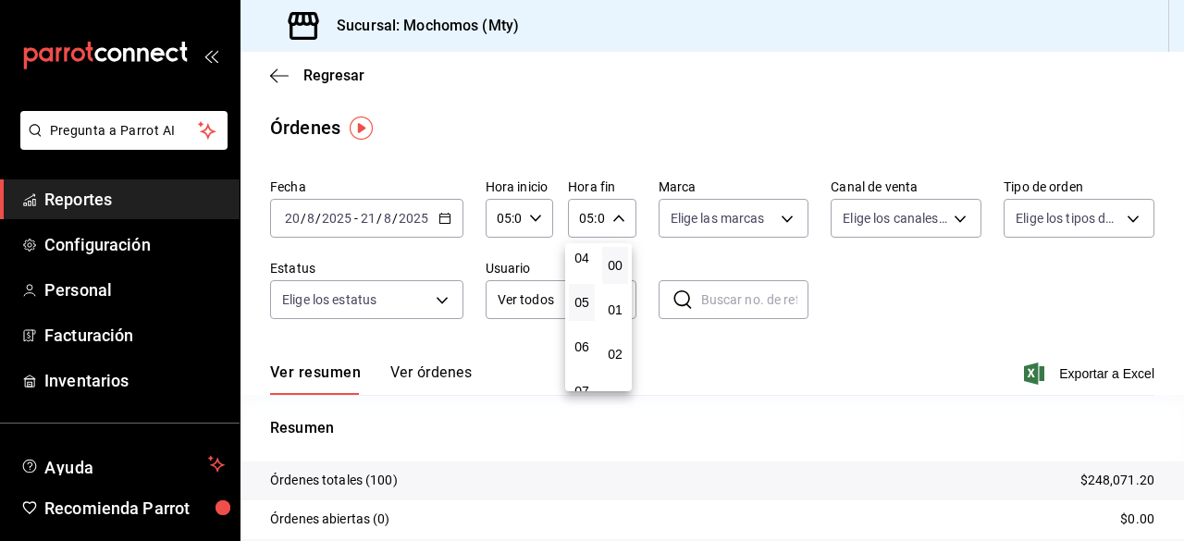
click at [788, 219] on div at bounding box center [592, 270] width 1184 height 541
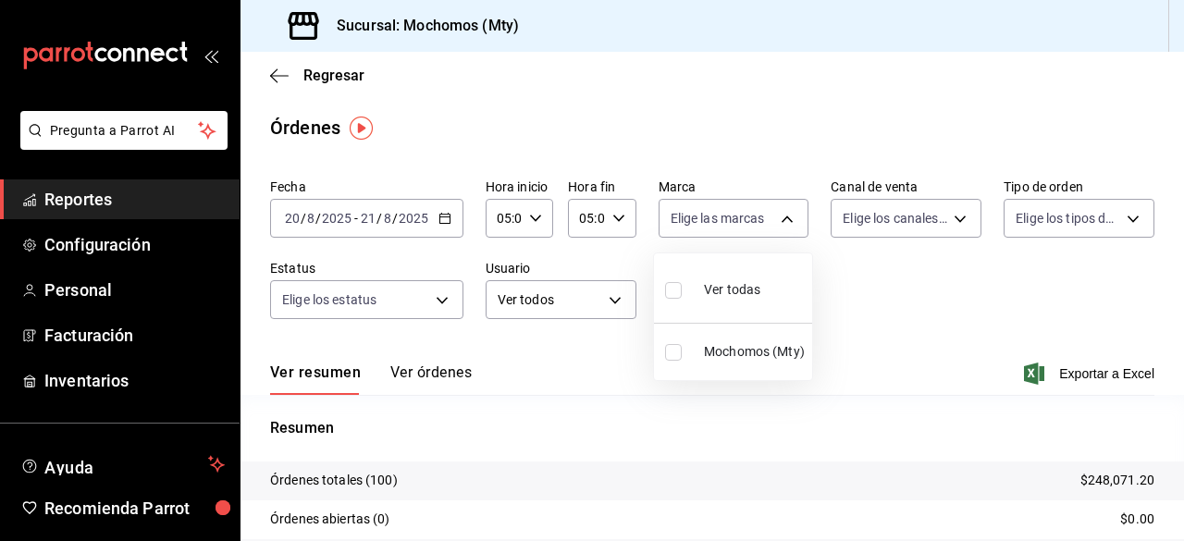
click at [784, 217] on body "Pregunta a Parrot AI Reportes Configuración Personal Facturación Inventarios Ay…" at bounding box center [592, 270] width 1184 height 541
click at [668, 291] on input "checkbox" at bounding box center [673, 290] width 17 height 17
checkbox input "true"
type input "b352ad34-a903-4246-b8b1-197398375429"
checkbox input "true"
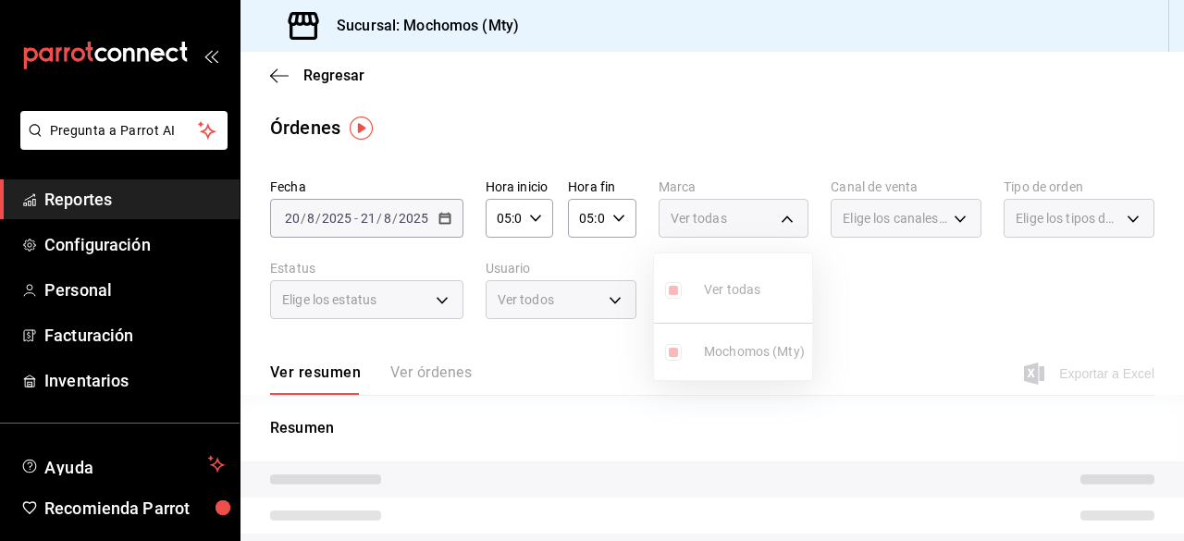
click at [945, 221] on div at bounding box center [592, 270] width 1184 height 541
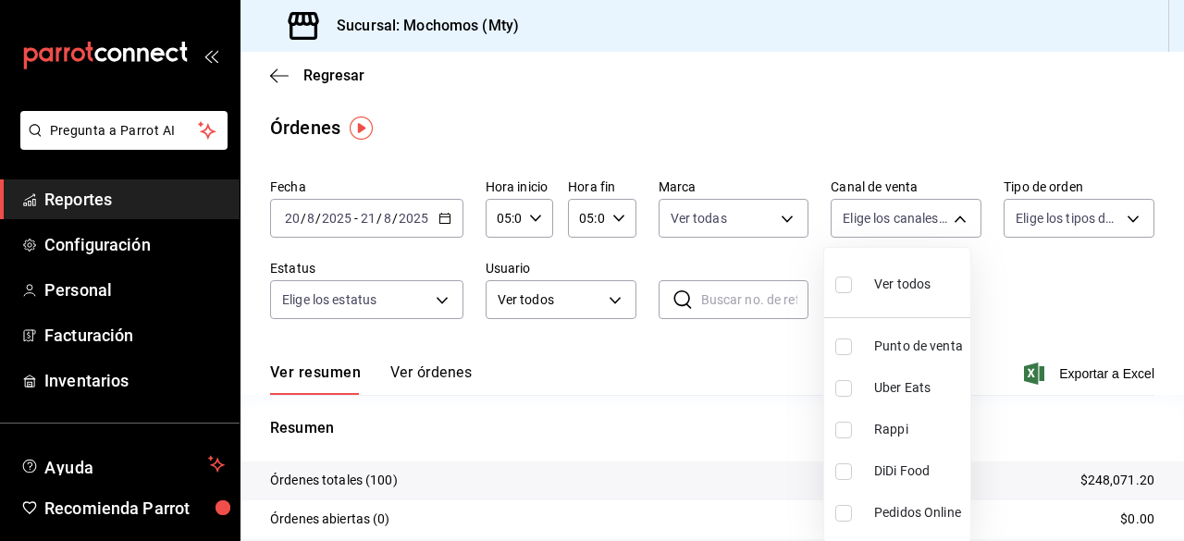
click at [945, 221] on body "Pregunta a Parrot AI Reportes Configuración Personal Facturación Inventarios Ay…" at bounding box center [592, 270] width 1184 height 541
click at [840, 280] on input "checkbox" at bounding box center [843, 285] width 17 height 17
checkbox input "true"
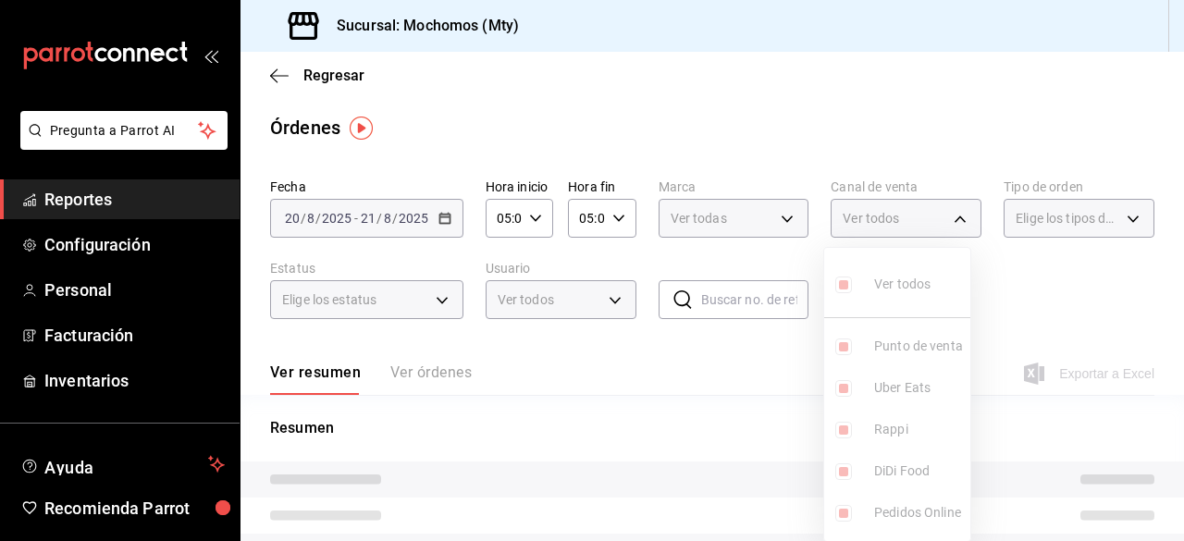
type input "PARROT,UBER_EATS,RAPPI,DIDI_FOOD,ONLINE"
checkbox input "true"
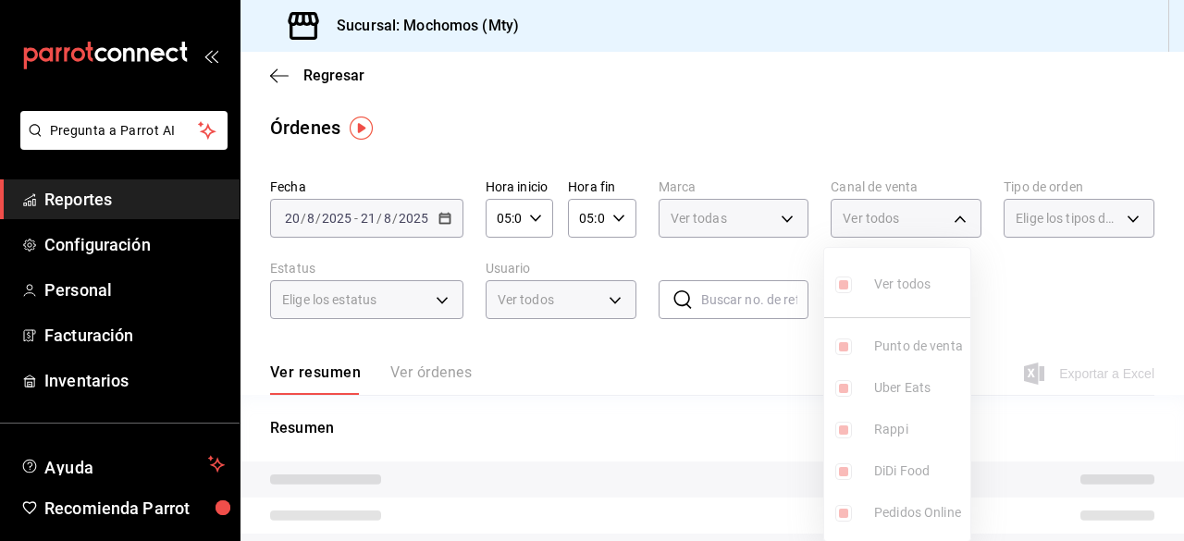
checkbox input "true"
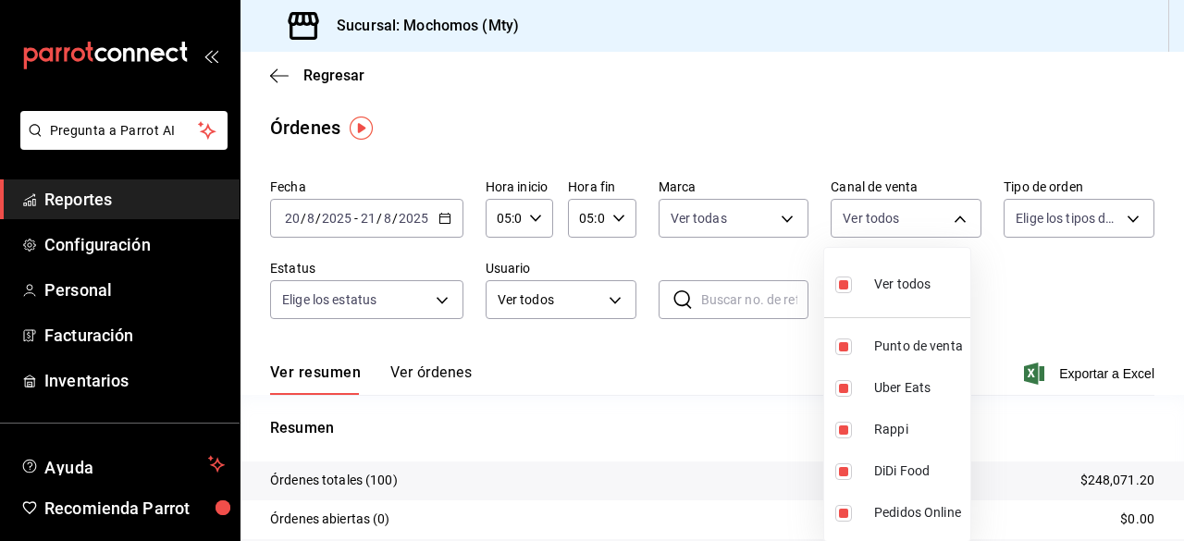
click at [1120, 225] on div at bounding box center [592, 270] width 1184 height 541
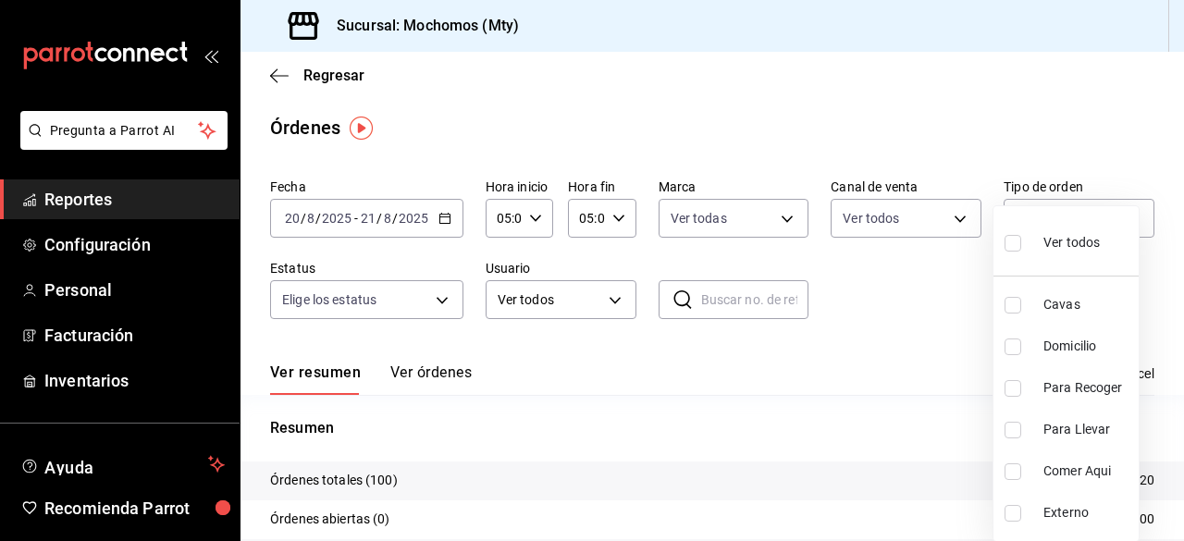
click at [1120, 225] on body "Pregunta a Parrot AI Reportes Configuración Personal Facturación Inventarios Ay…" at bounding box center [592, 270] width 1184 height 541
click at [1016, 240] on input "checkbox" at bounding box center [1013, 243] width 17 height 17
checkbox input "true"
type input "7f152bcd-c808-43b1-8377-7ee3764f5c48,abc1671a-a22f-403c-8860-9d090036c428,f5090…"
checkbox input "true"
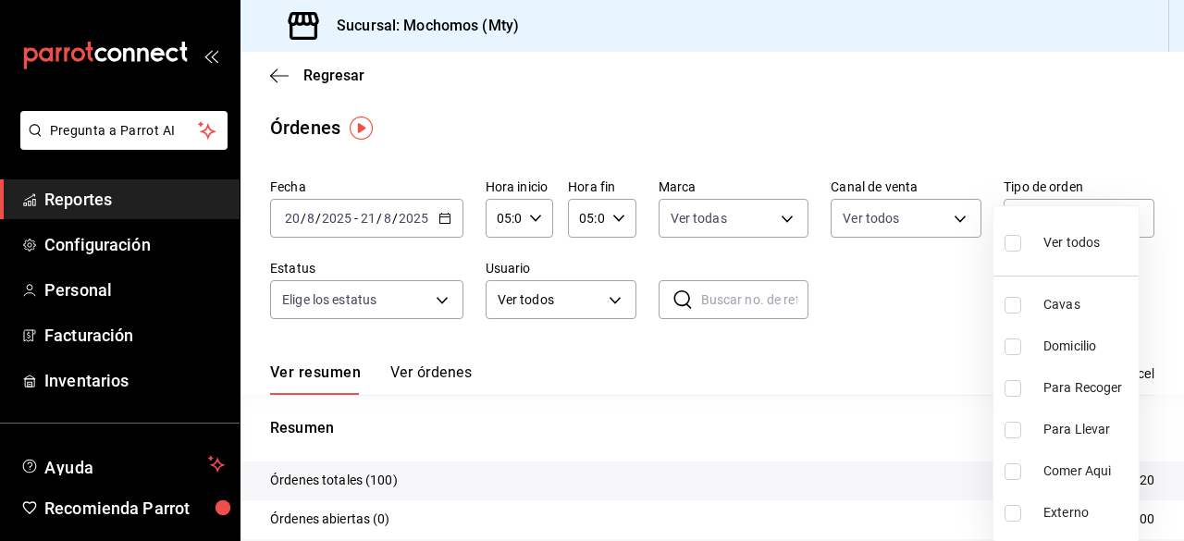
checkbox input "true"
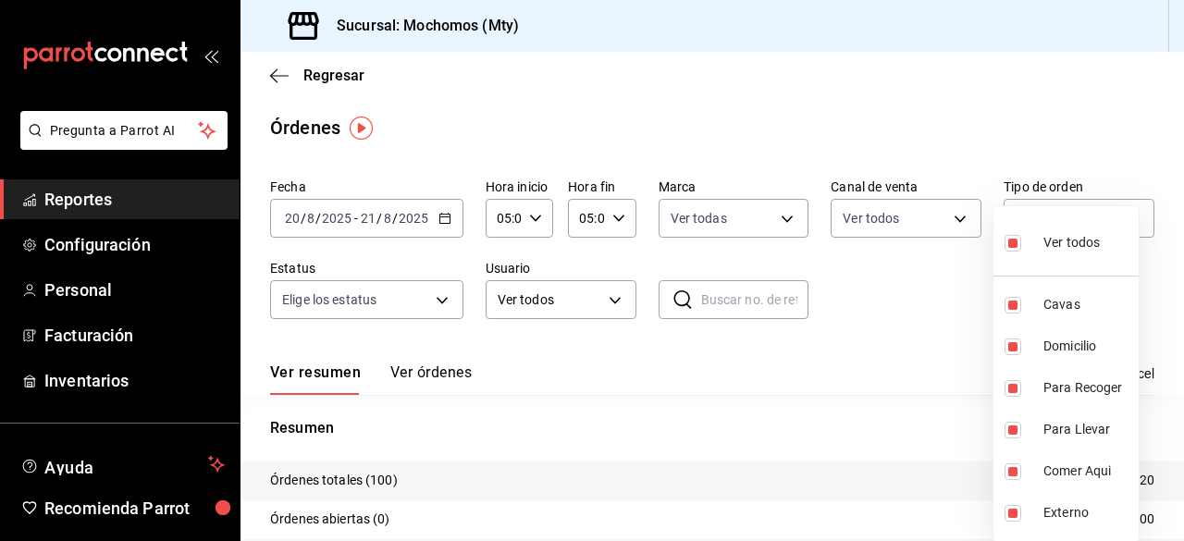
click at [439, 301] on div at bounding box center [592, 270] width 1184 height 541
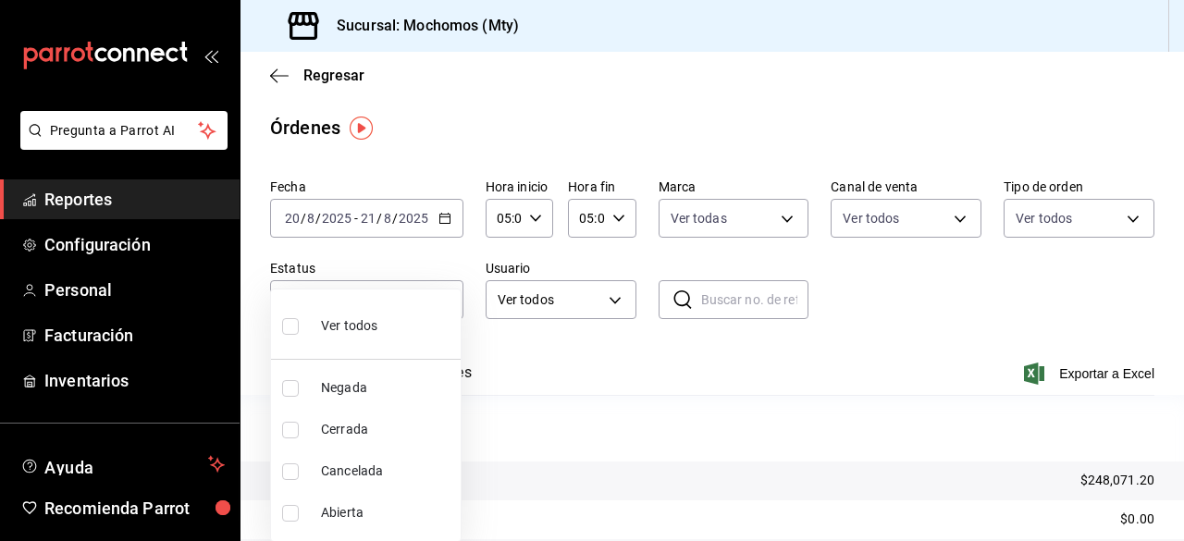
click at [439, 301] on body "Pregunta a Parrot AI Reportes Configuración Personal Facturación Inventarios Ay…" at bounding box center [592, 270] width 1184 height 541
click at [298, 319] on input "checkbox" at bounding box center [290, 326] width 17 height 17
checkbox input "true"
type input "DENIED,FINISHED,CANCELED,OPEN"
checkbox input "true"
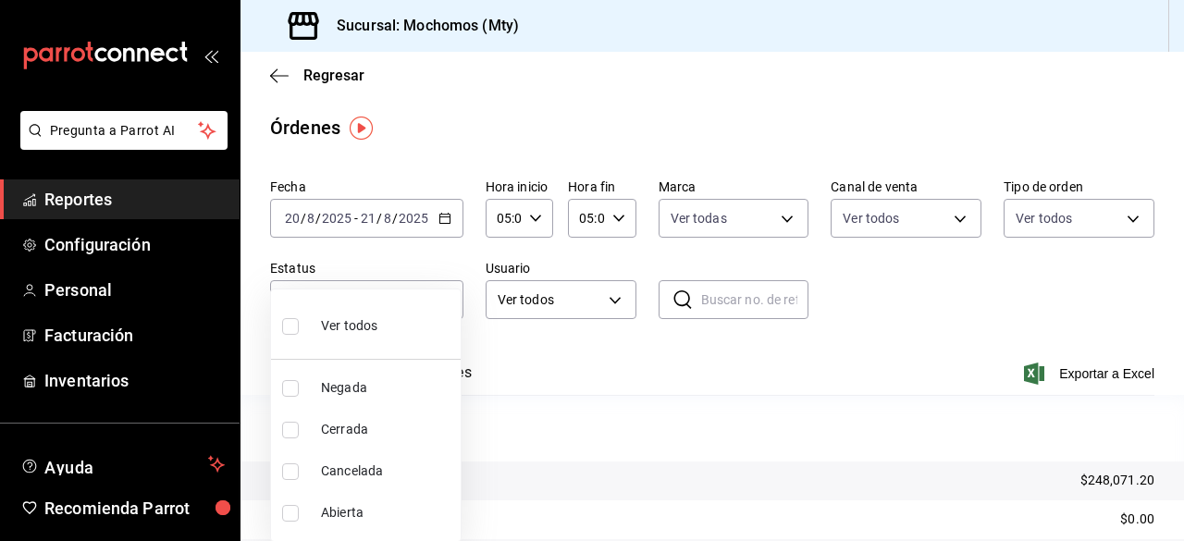
checkbox input "true"
click at [619, 304] on div at bounding box center [592, 270] width 1184 height 541
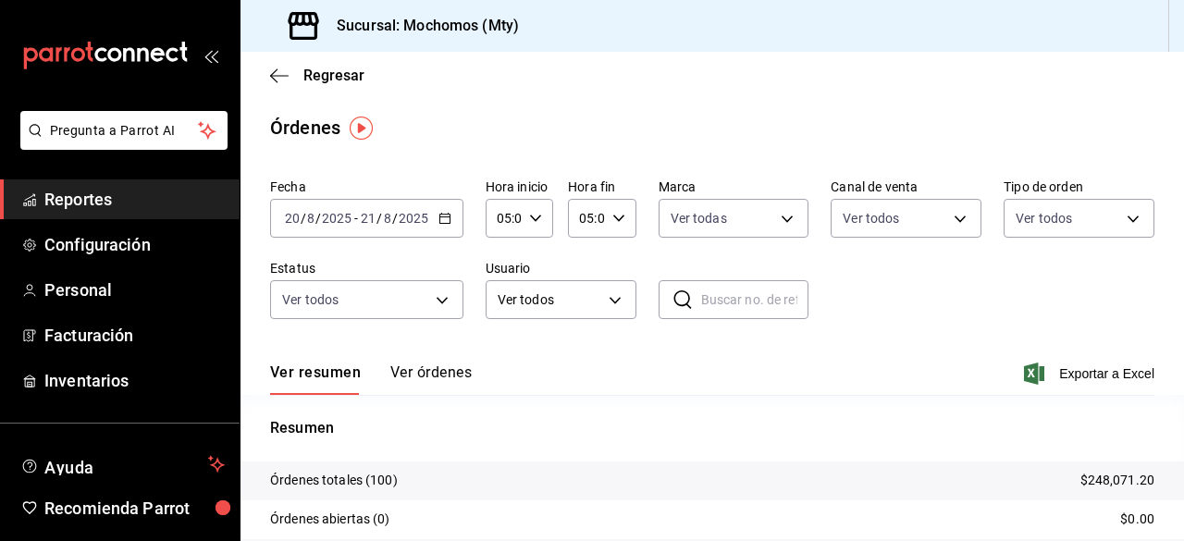
click at [619, 304] on body "Pregunta a Parrot AI Reportes Configuración Personal Facturación Inventarios Ay…" at bounding box center [592, 270] width 1184 height 541
click at [611, 295] on body "Pregunta a Parrot AI Reportes Configuración Personal Facturación Inventarios Ay…" at bounding box center [592, 270] width 1184 height 541
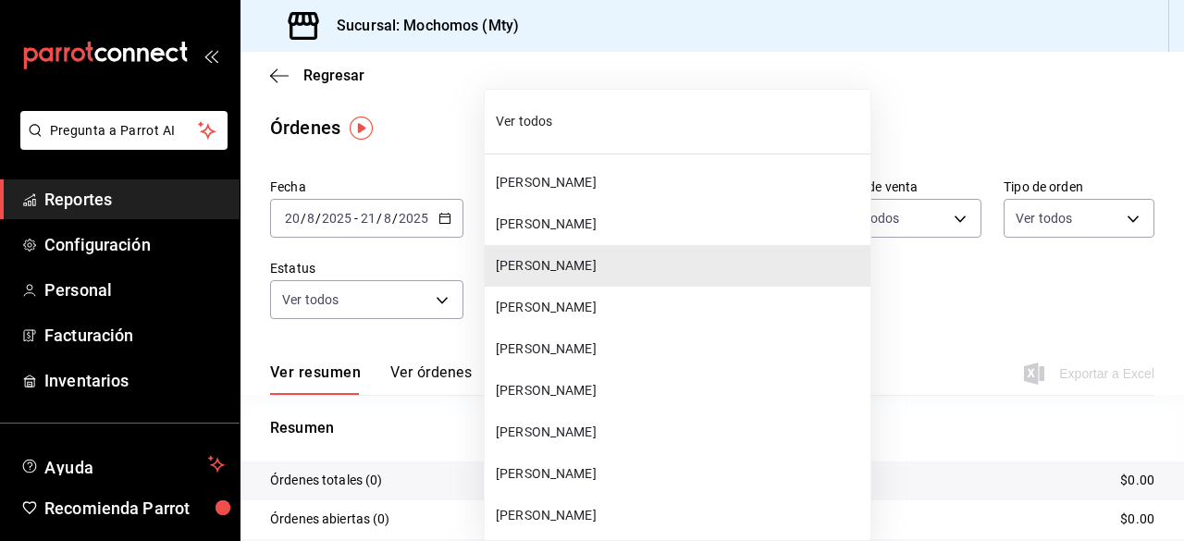
click at [527, 129] on span "Ver todos" at bounding box center [679, 121] width 367 height 19
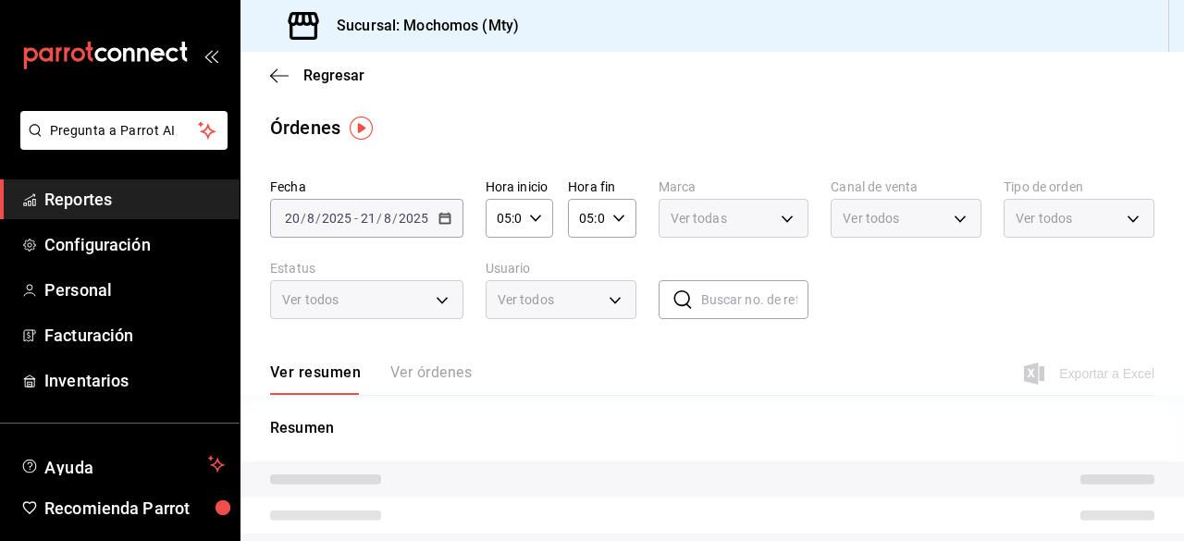
type input "ALL"
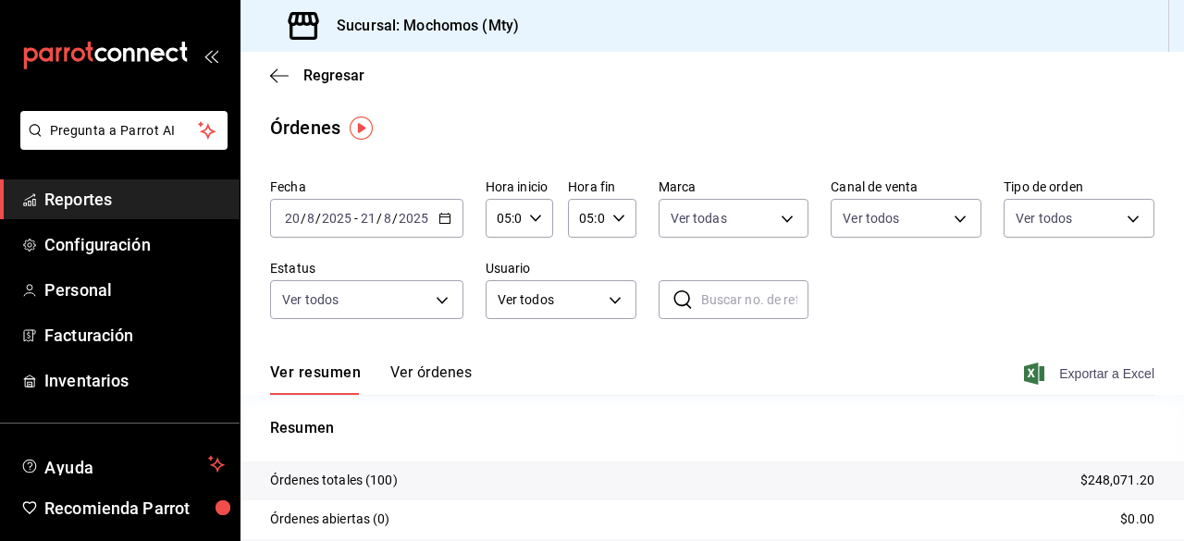
click at [1024, 375] on icon "button" at bounding box center [1034, 374] width 20 height 22
click at [117, 190] on span "Reportes" at bounding box center [134, 199] width 180 height 25
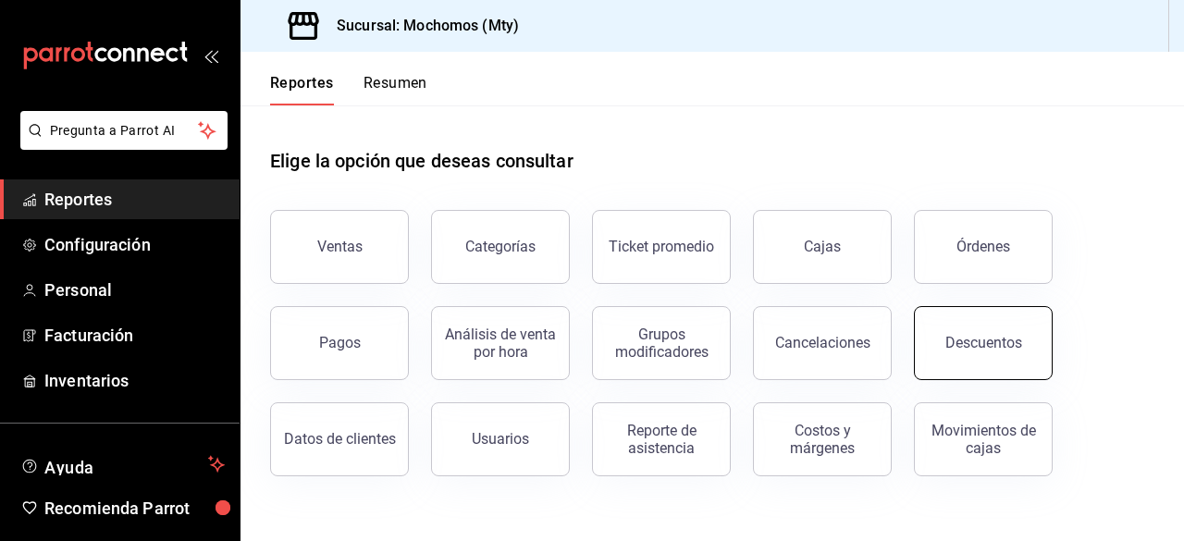
click at [1021, 353] on button "Descuentos" at bounding box center [983, 343] width 139 height 74
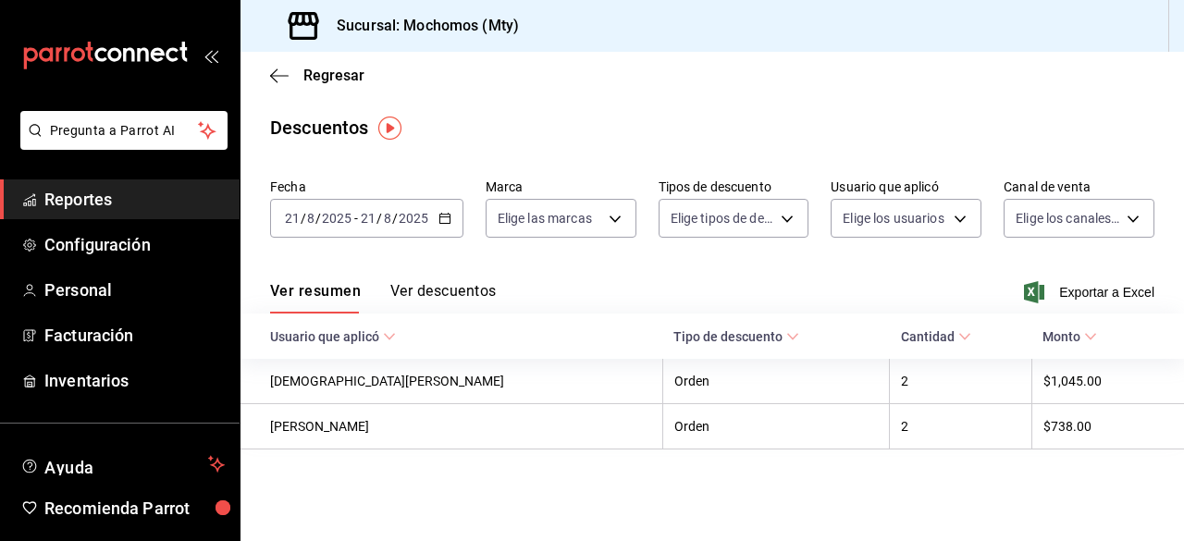
click at [441, 223] on icon "button" at bounding box center [444, 218] width 13 height 13
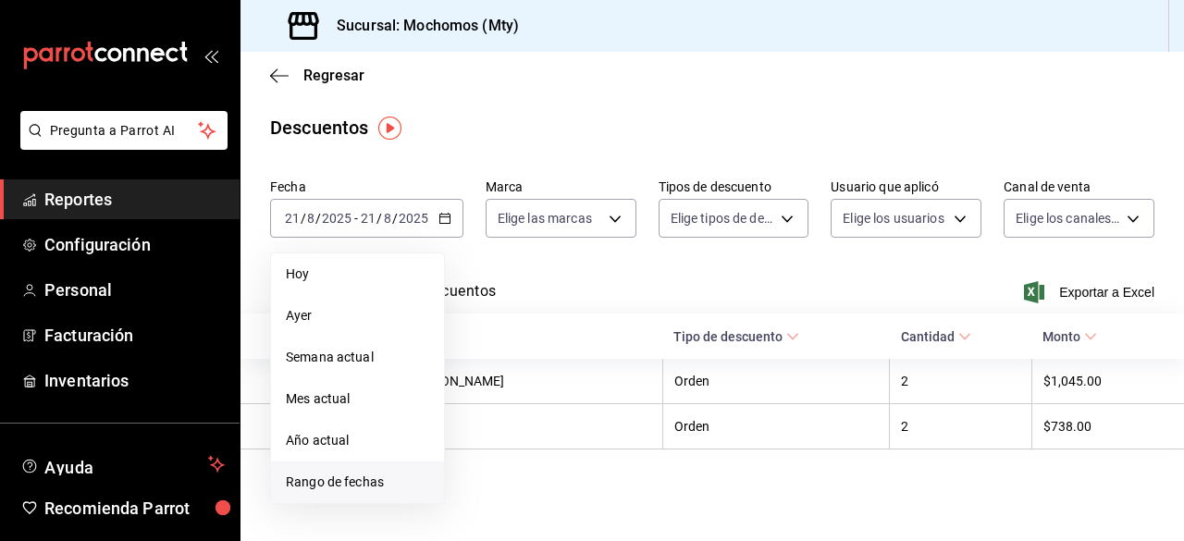
click at [341, 481] on span "Rango de fechas" at bounding box center [357, 482] width 143 height 19
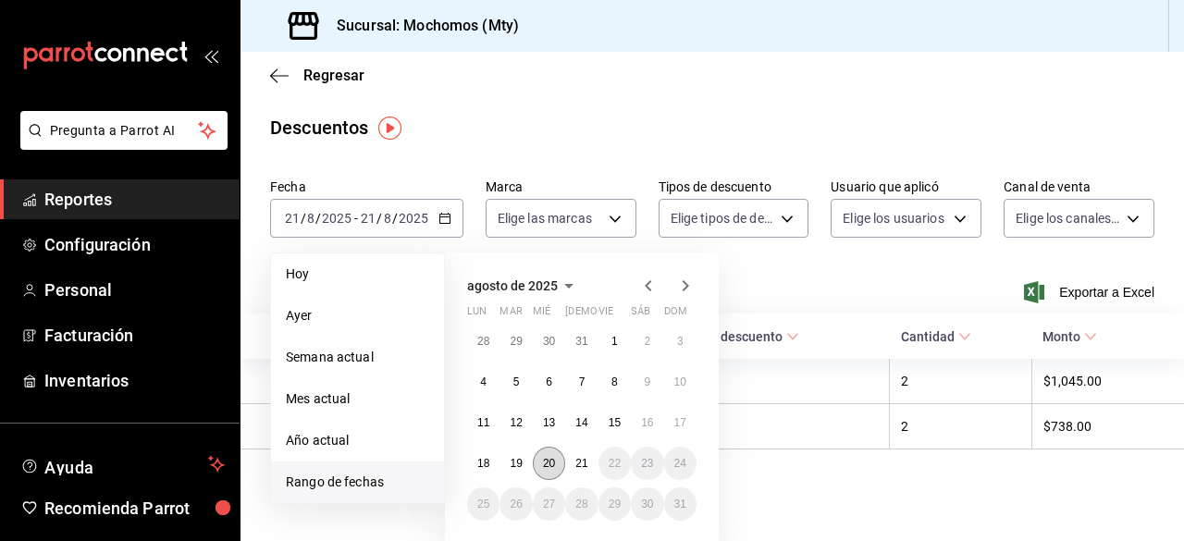
click at [554, 457] on abbr "20" at bounding box center [549, 463] width 12 height 13
click at [583, 463] on abbr "21" at bounding box center [581, 463] width 12 height 13
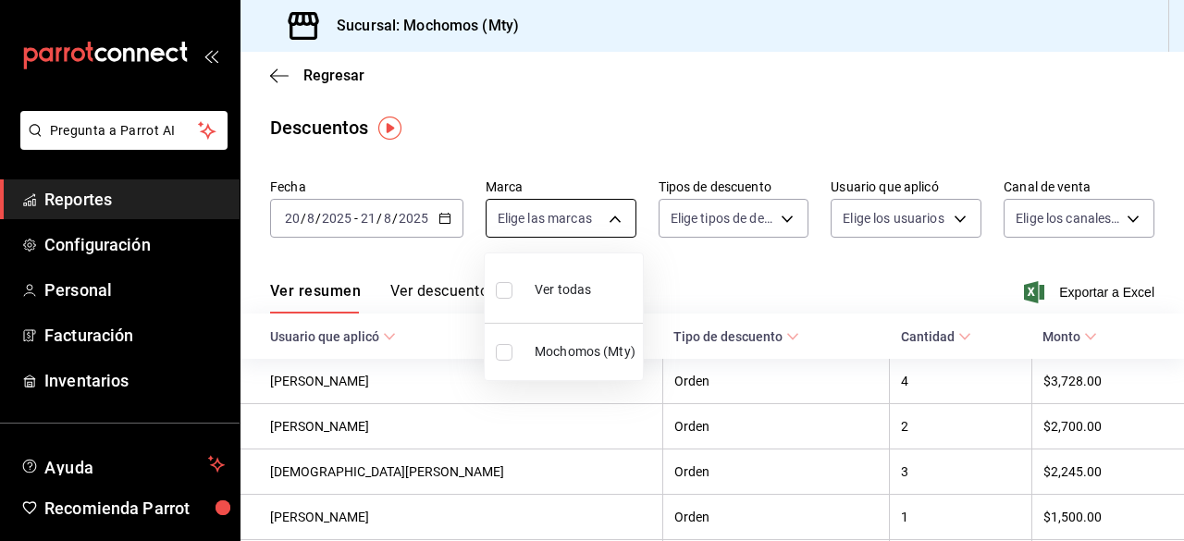
click at [614, 217] on body "Pregunta a Parrot AI Reportes Configuración Personal Facturación Inventarios Ay…" at bounding box center [592, 270] width 1184 height 541
click at [503, 284] on input "checkbox" at bounding box center [504, 290] width 17 height 17
checkbox input "true"
type input "b352ad34-a903-4246-b8b1-197398375429"
checkbox input "true"
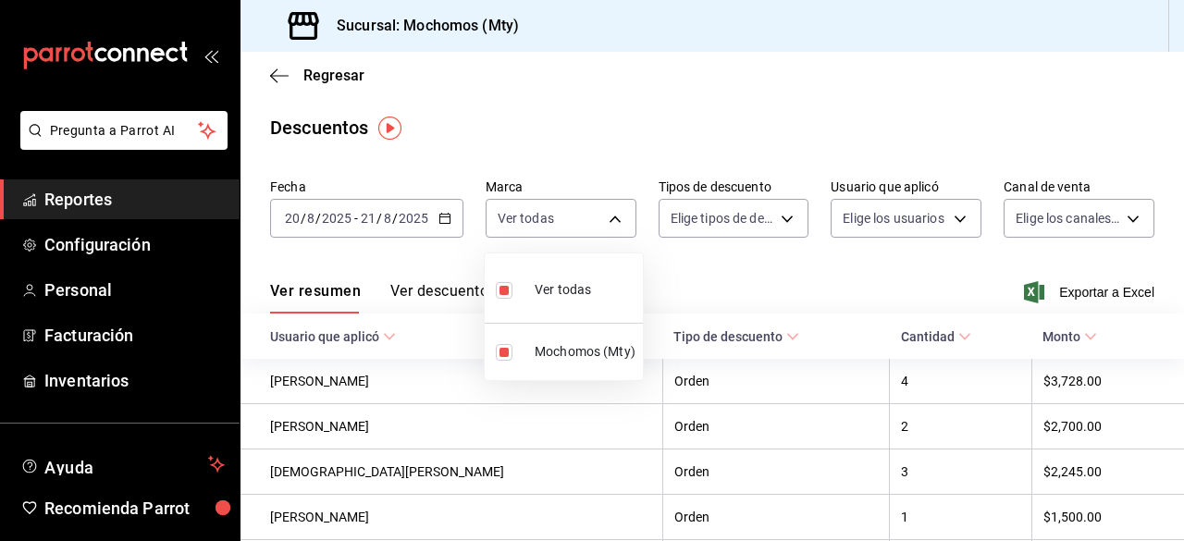
click at [771, 225] on div at bounding box center [592, 270] width 1184 height 541
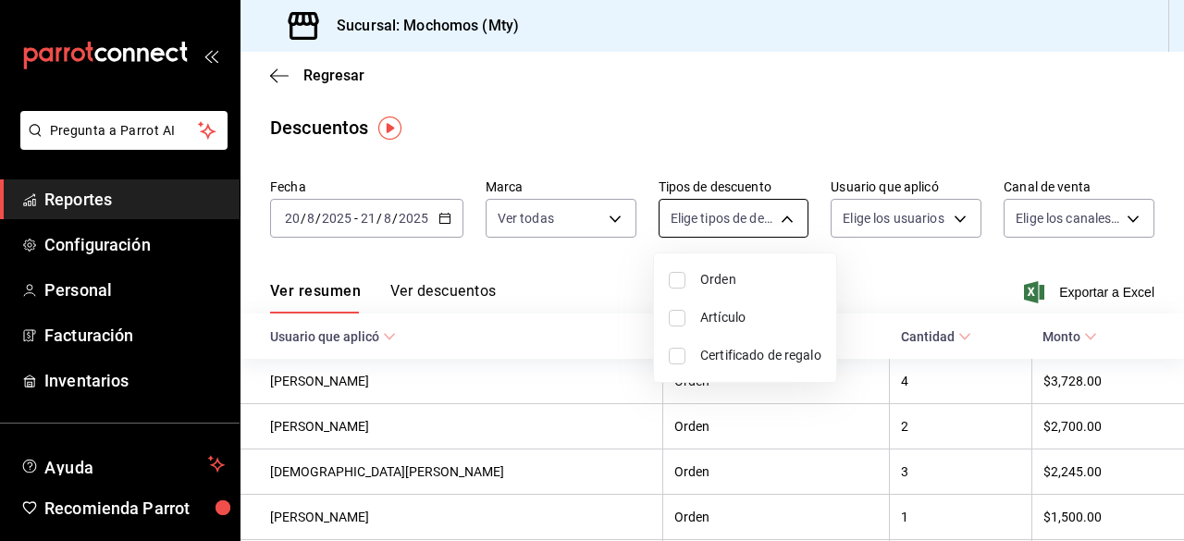
click at [786, 212] on body "Pregunta a Parrot AI Reportes Configuración Personal Facturación Inventarios Ay…" at bounding box center [592, 270] width 1184 height 541
click at [672, 277] on input "checkbox" at bounding box center [677, 280] width 17 height 17
checkbox input "true"
type input "ORDER"
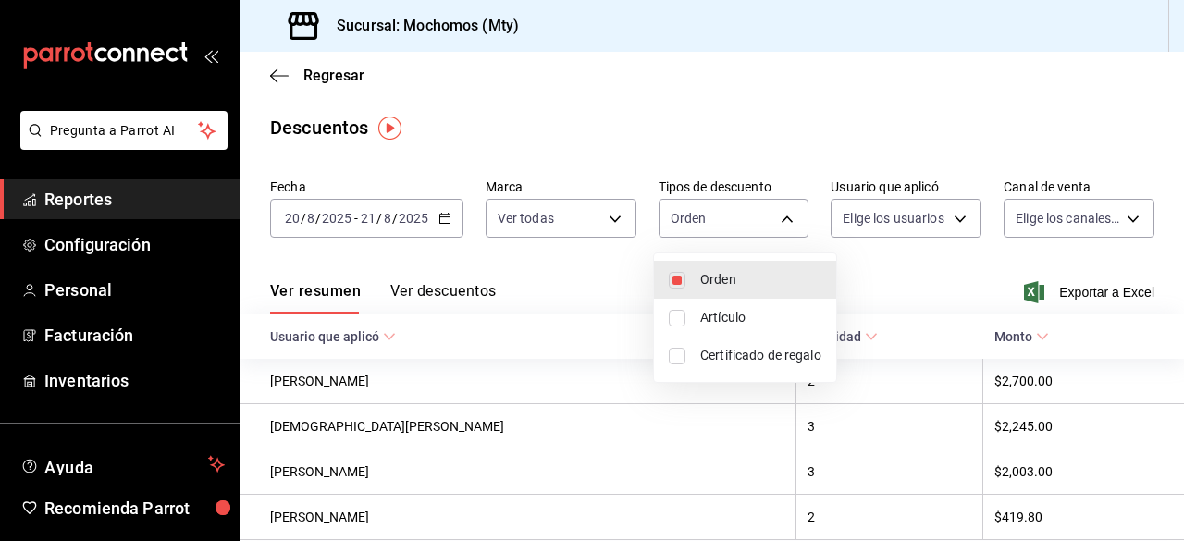
click at [672, 310] on input "checkbox" at bounding box center [677, 318] width 17 height 17
checkbox input "true"
type input "ORDER,ORDER_ITEM"
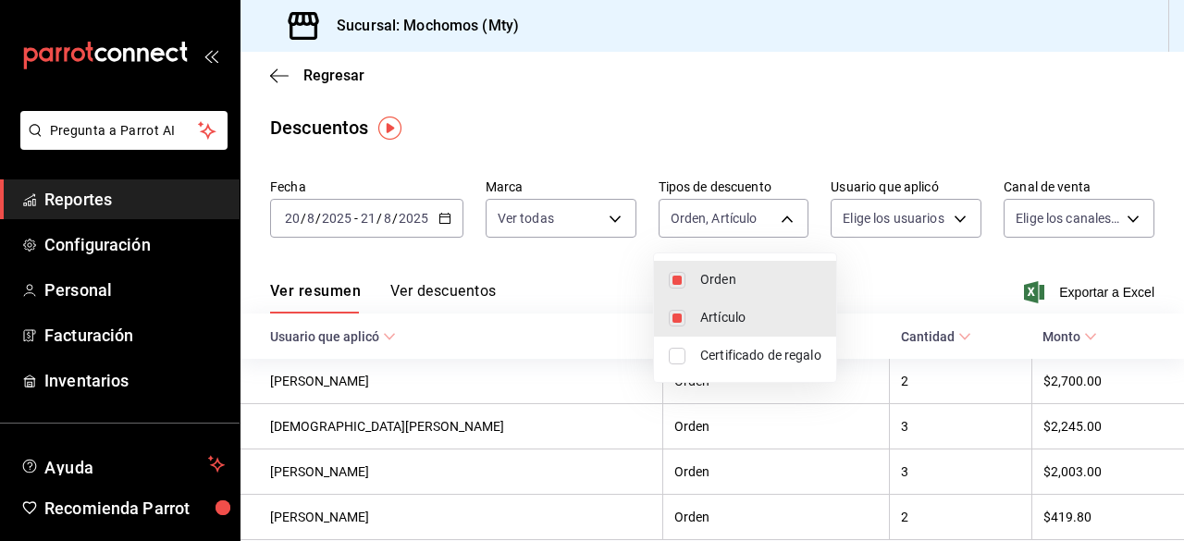
click at [676, 348] on input "checkbox" at bounding box center [677, 356] width 17 height 17
checkbox input "true"
type input "ORDER,ORDER_ITEM,CARD_REWARD"
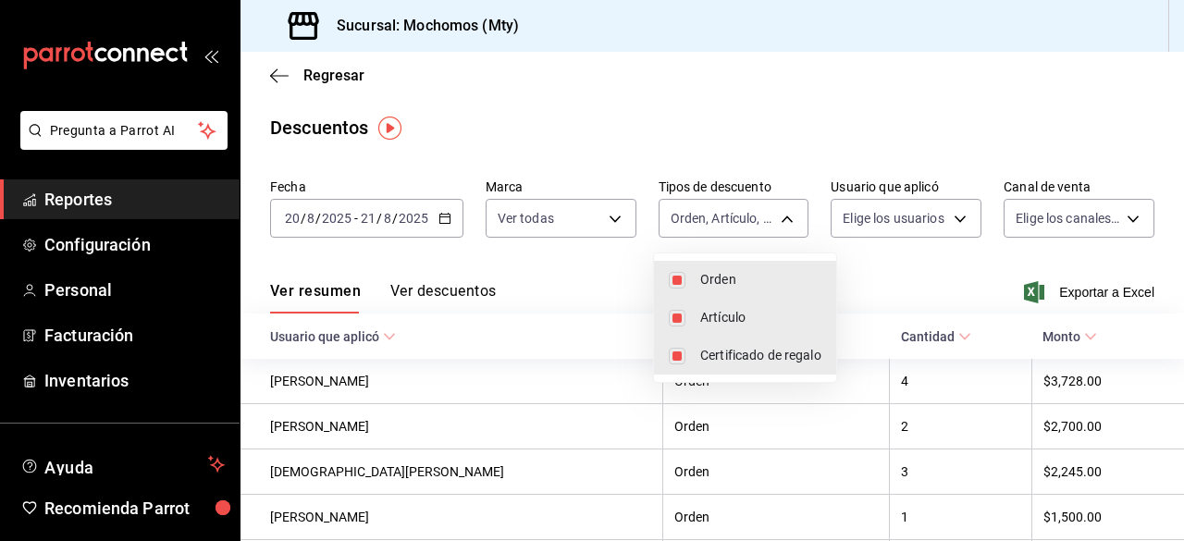
click at [925, 219] on div at bounding box center [592, 270] width 1184 height 541
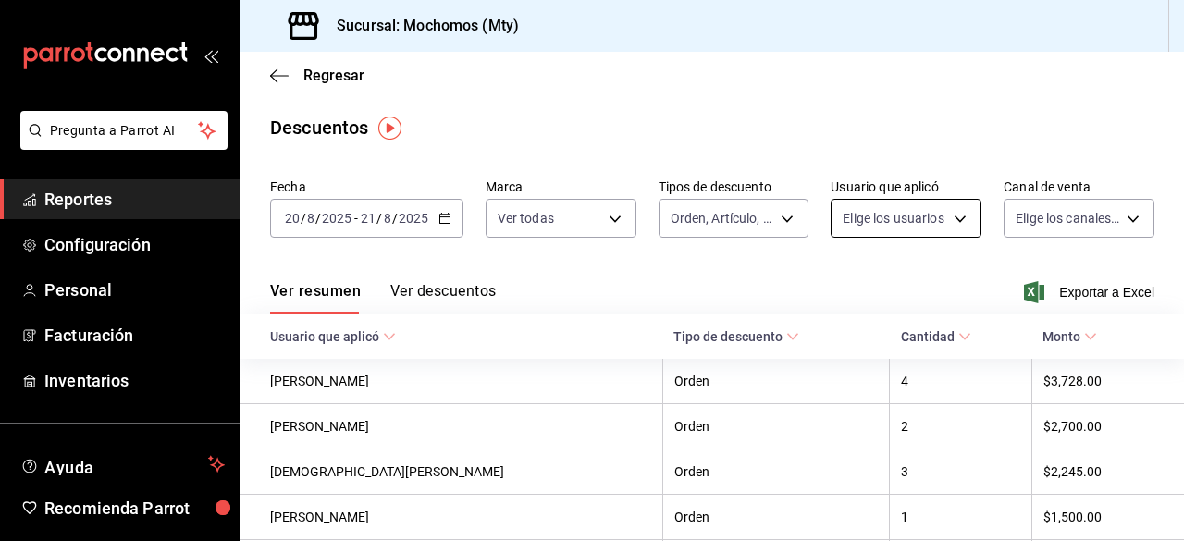
click at [957, 216] on body "Pregunta a Parrot AI Reportes Configuración Personal Facturación Inventarios Ay…" at bounding box center [592, 270] width 1184 height 541
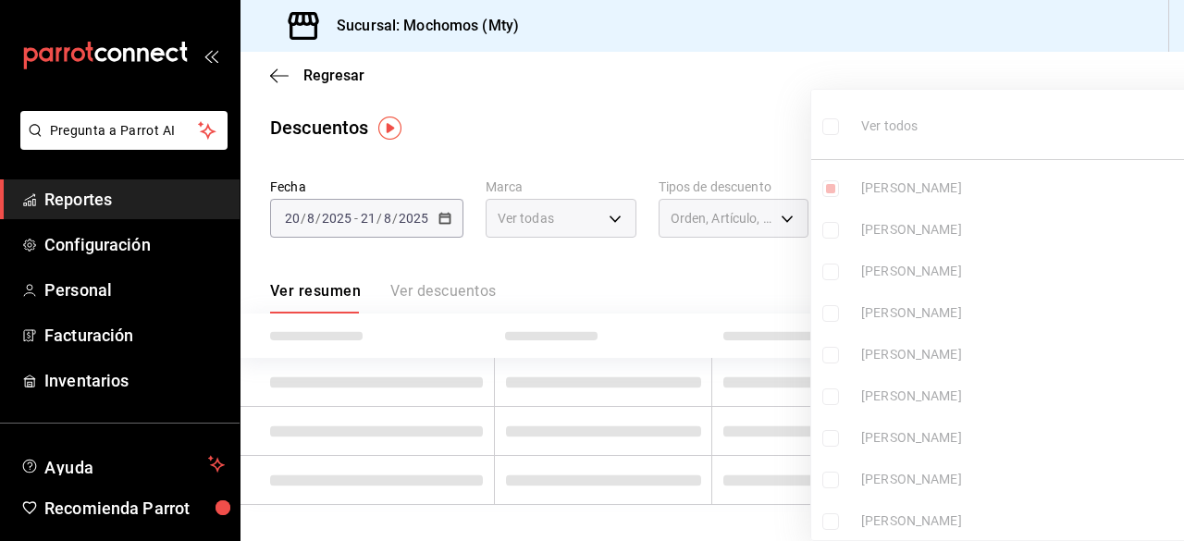
type input "18e892a9-eaf9-4871-afc4-8d447e07d2bf"
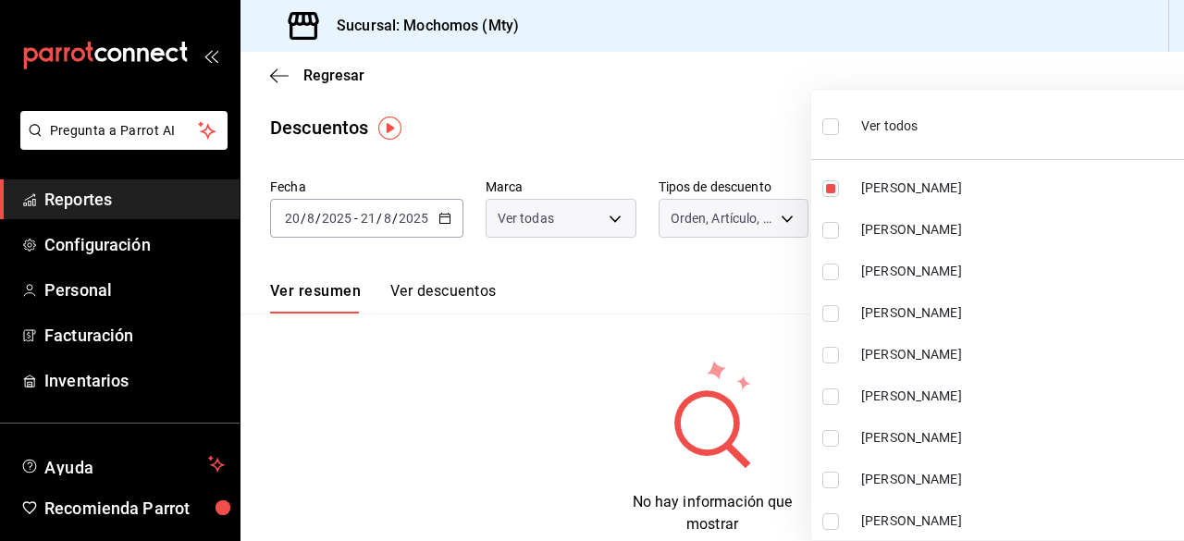
click at [838, 125] on label at bounding box center [834, 126] width 24 height 27
click at [838, 125] on input "checkbox" at bounding box center [830, 126] width 17 height 17
checkbox input "false"
click at [831, 123] on ul "Ver todos Carolina Soriano Raul Esparza Mamuth MONSERRAT ARRIAGA SERGIO URIEL V…" at bounding box center [1023, 321] width 425 height 463
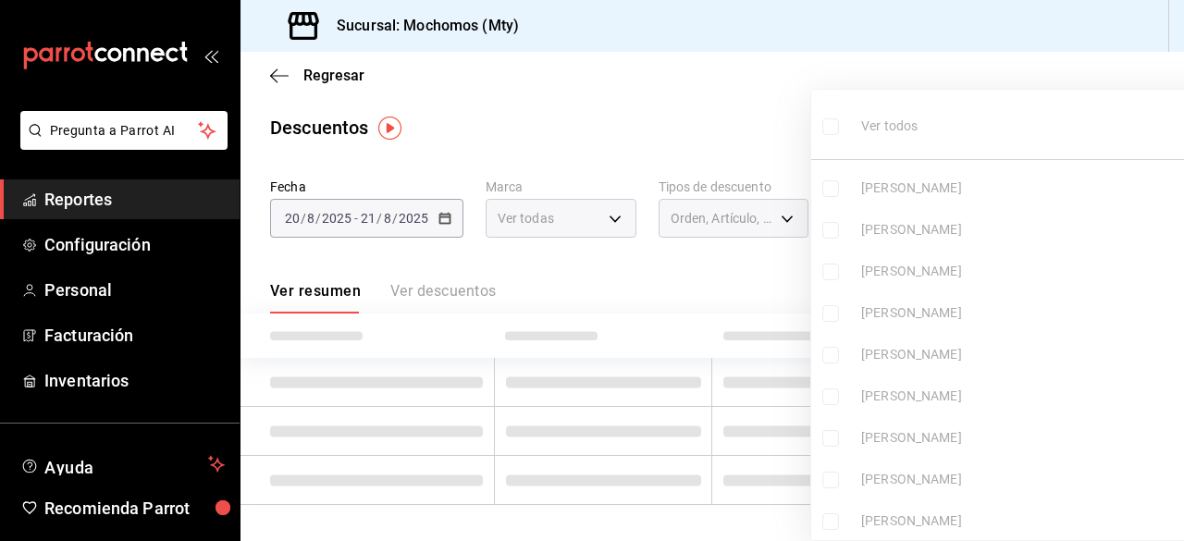
checkbox input "false"
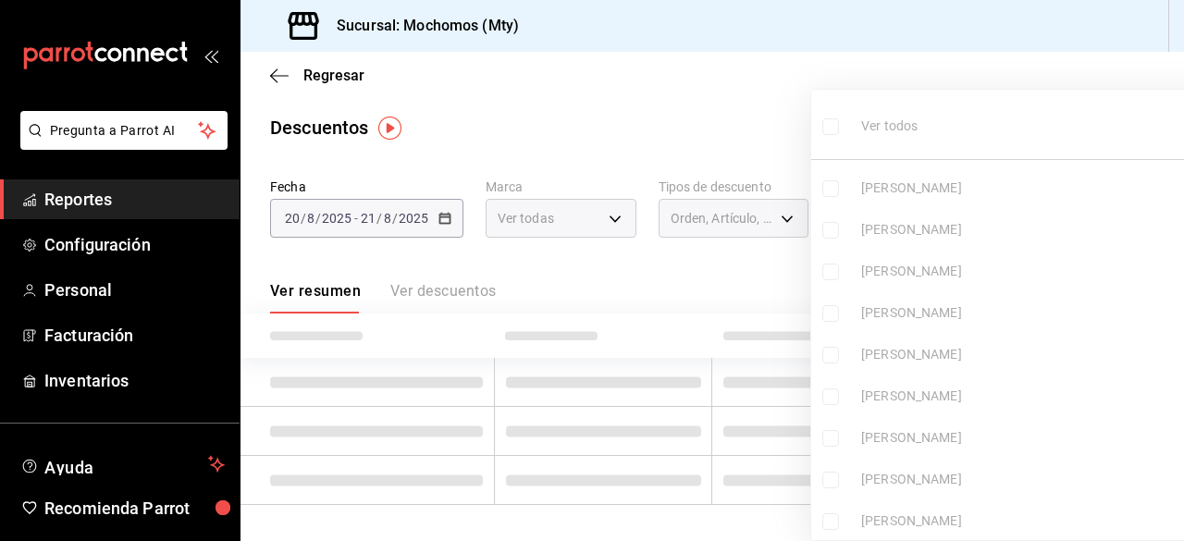
checkbox input "false"
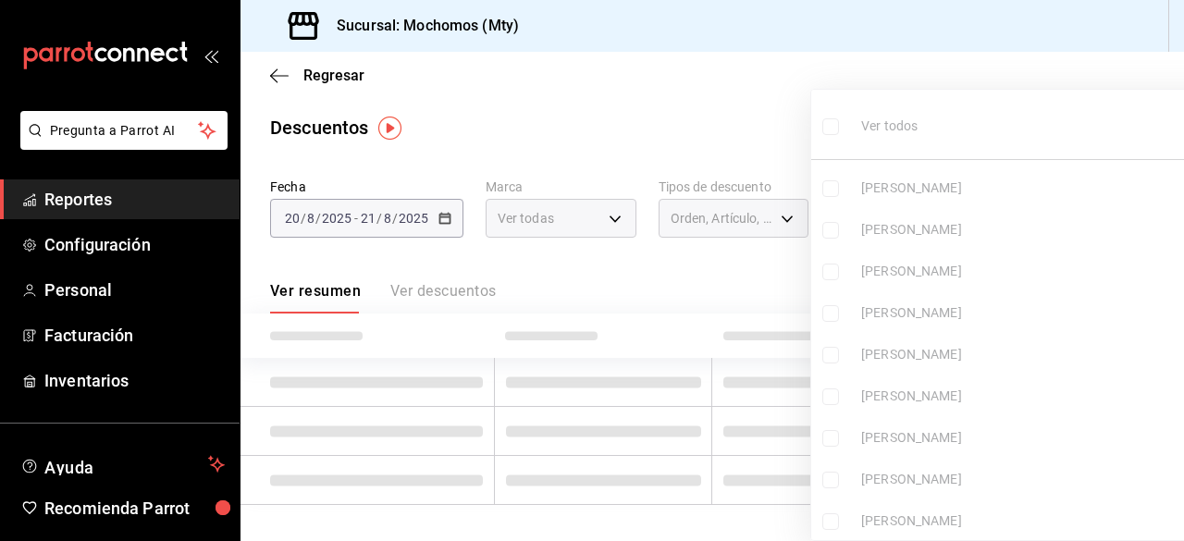
checkbox input "false"
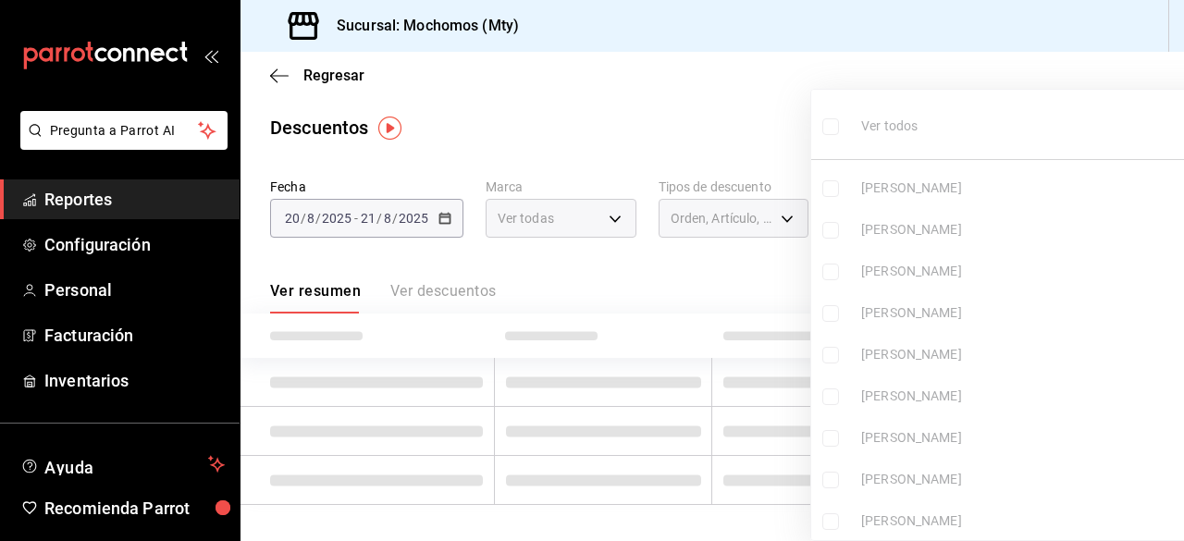
checkbox input "false"
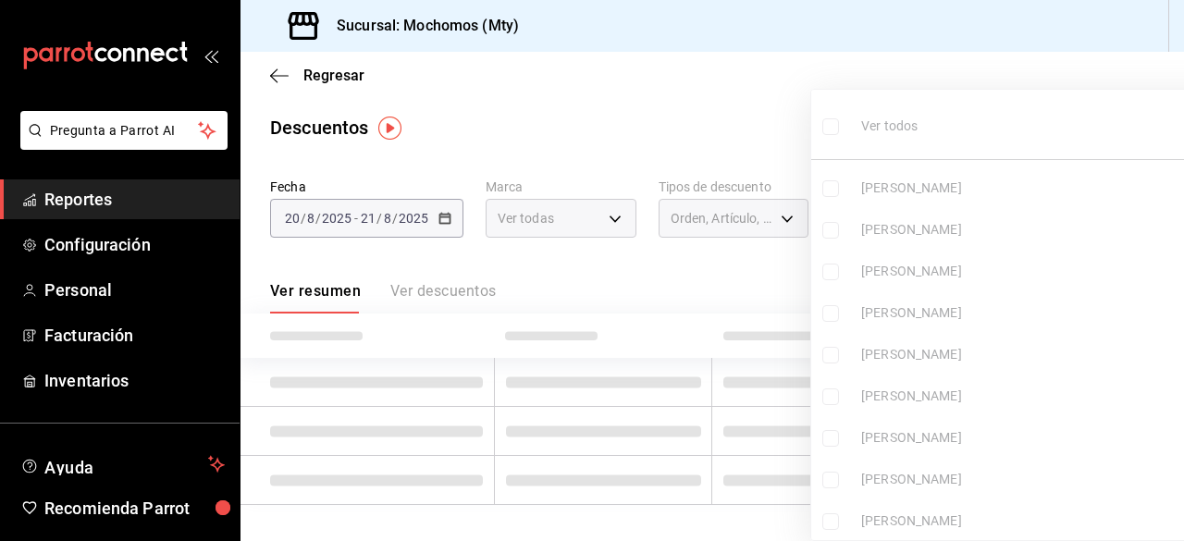
checkbox input "false"
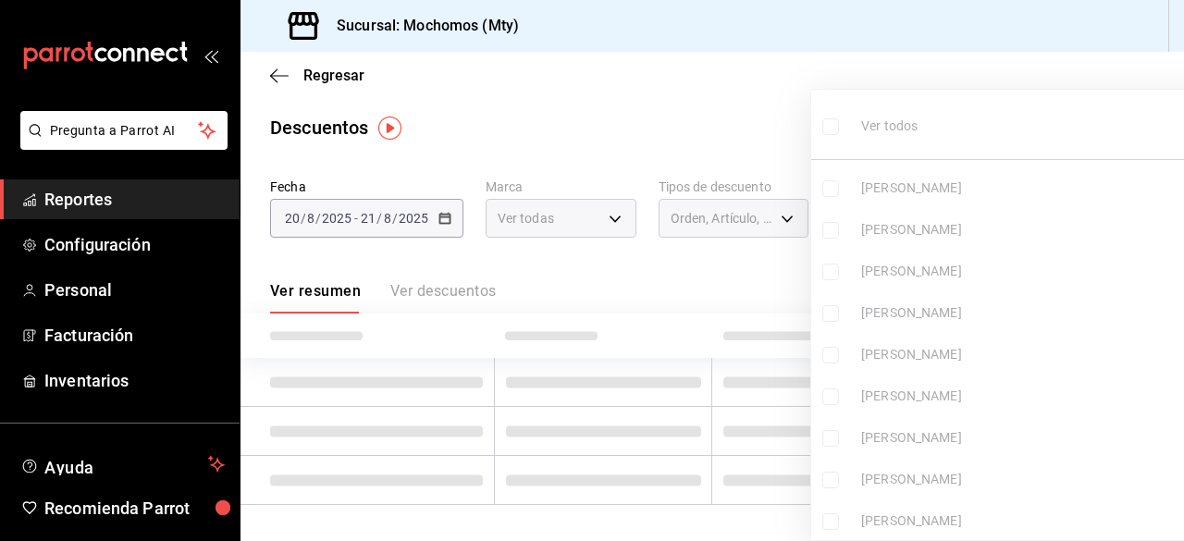
checkbox input "false"
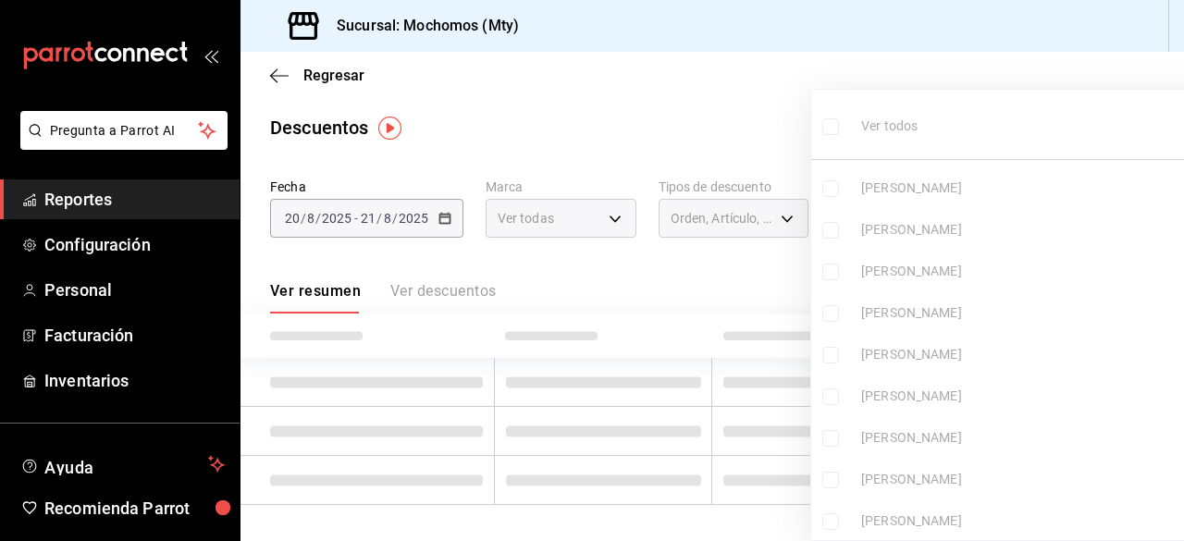
checkbox input "false"
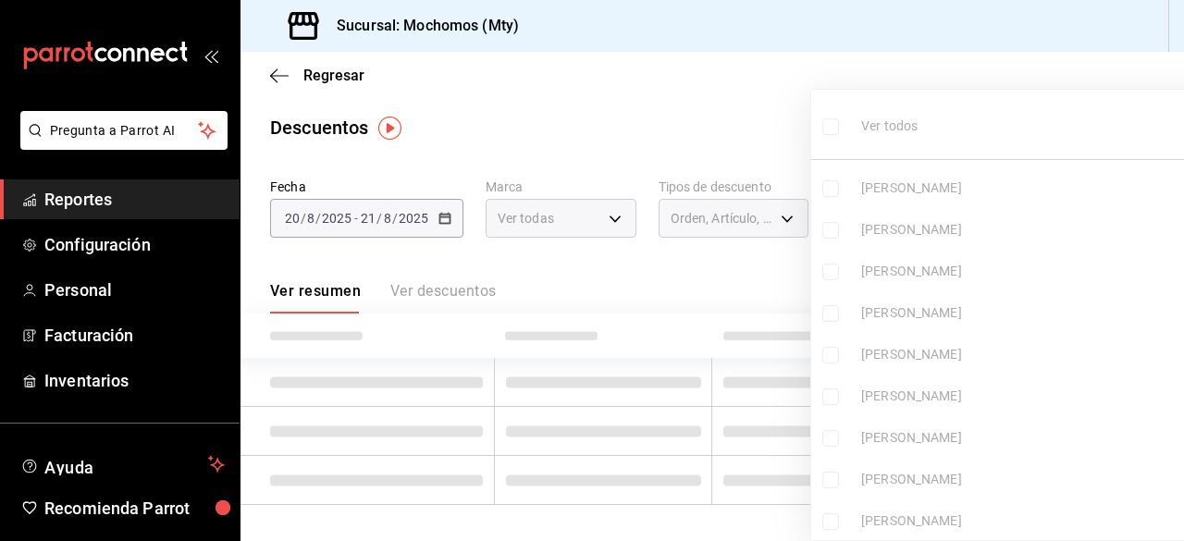
checkbox input "false"
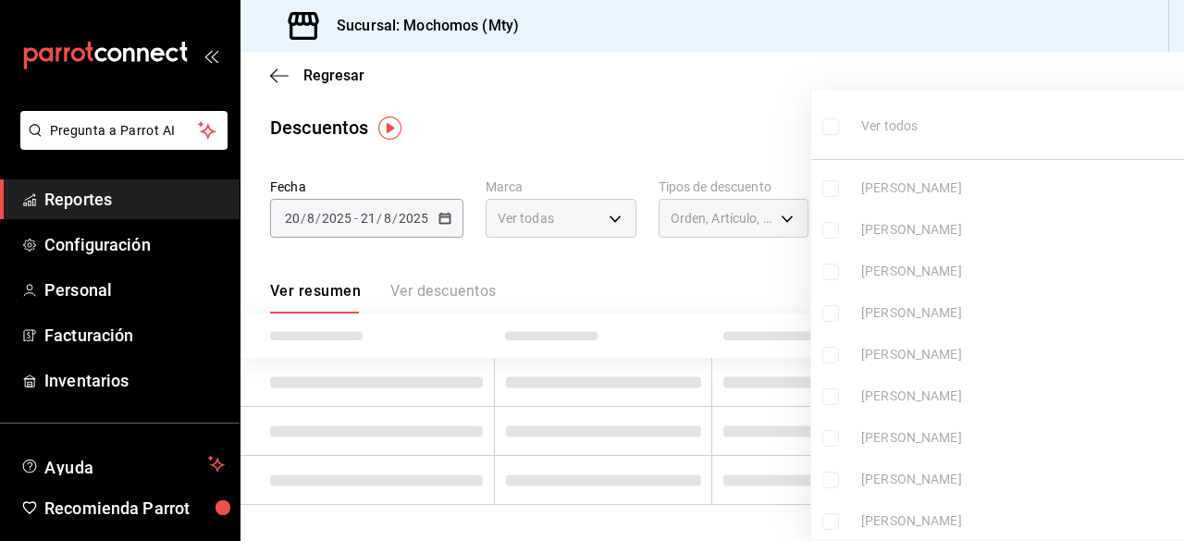
checkbox input "false"
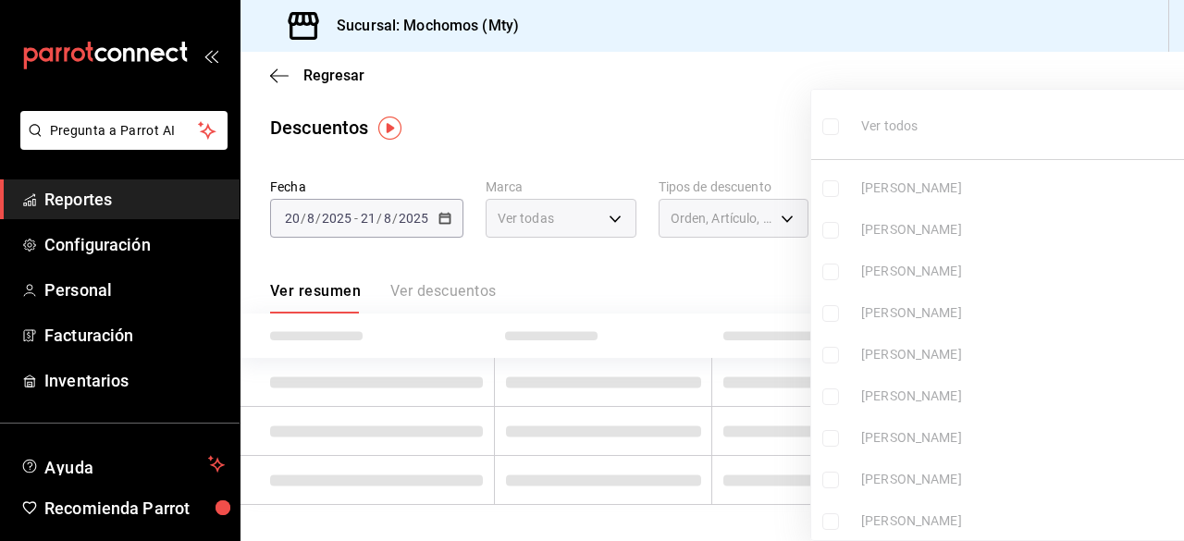
checkbox input "false"
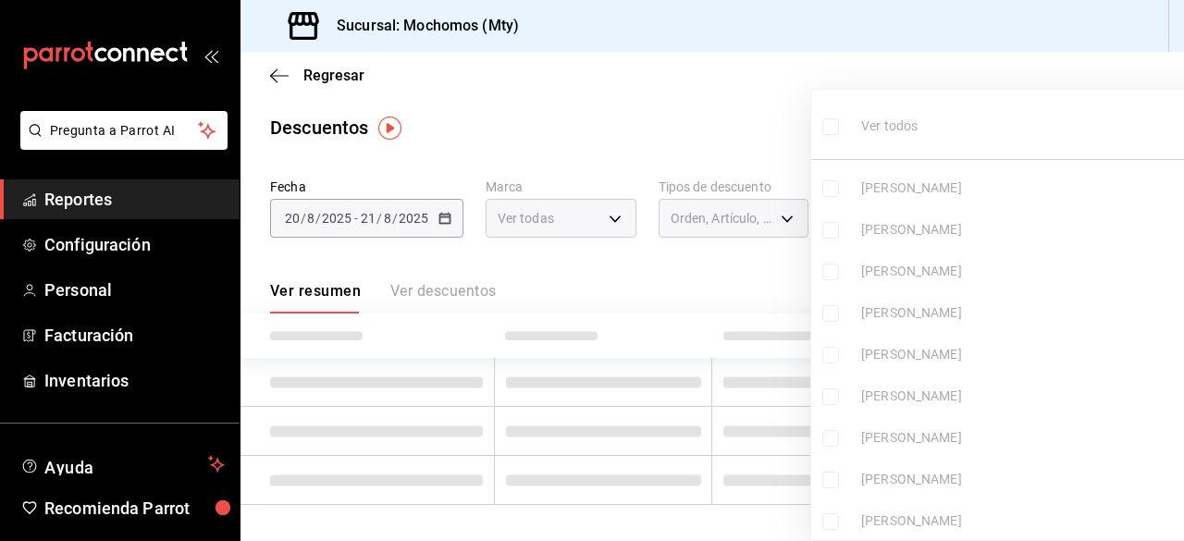
checkbox input "false"
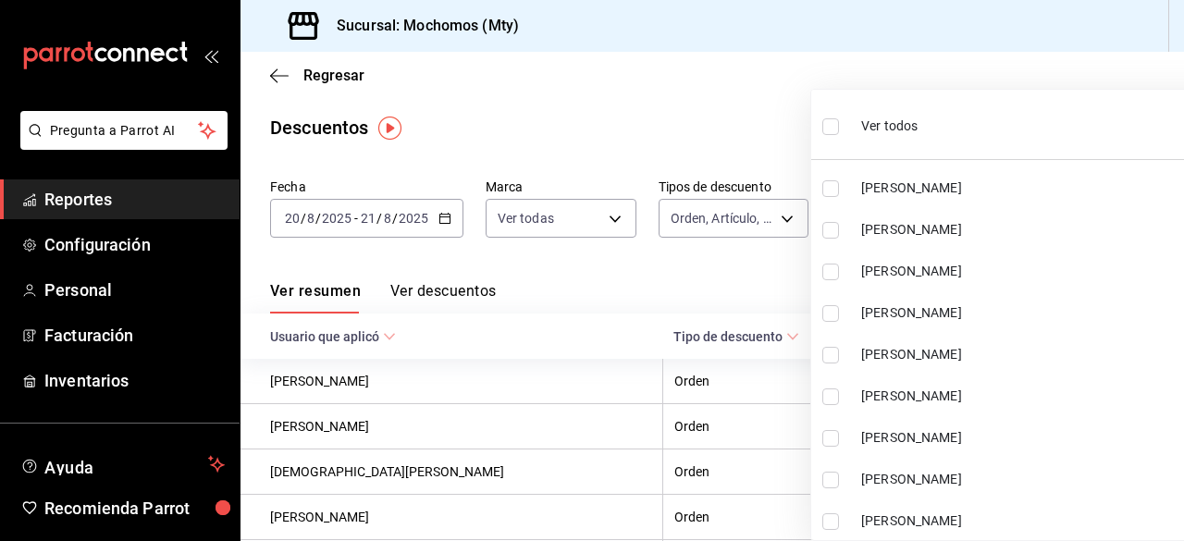
click at [831, 123] on input "checkbox" at bounding box center [830, 126] width 17 height 17
click at [830, 130] on ul "Ver todos Carolina Soriano Raul Esparza Mamuth MONSERRAT ARRIAGA SERGIO URIEL V…" at bounding box center [1023, 321] width 425 height 463
click at [761, 117] on div at bounding box center [592, 270] width 1184 height 541
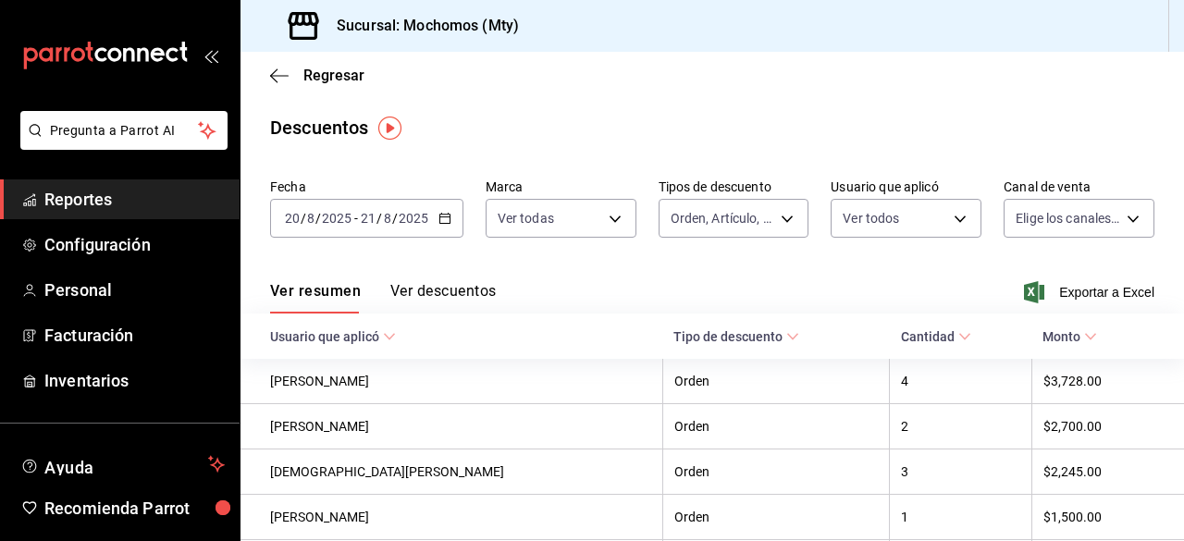
click at [761, 117] on div at bounding box center [592, 270] width 1184 height 541
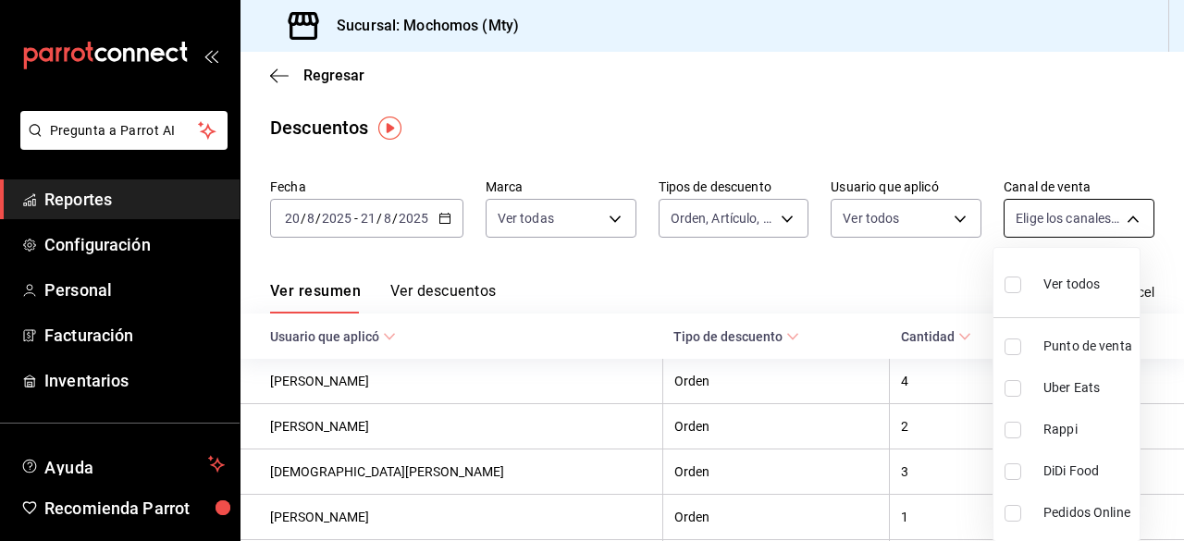
click at [1121, 216] on body "Pregunta a Parrot AI Reportes Configuración Personal Facturación Inventarios Ay…" at bounding box center [592, 270] width 1184 height 541
click at [1010, 283] on input "checkbox" at bounding box center [1013, 285] width 17 height 17
click at [782, 218] on div at bounding box center [592, 270] width 1184 height 541
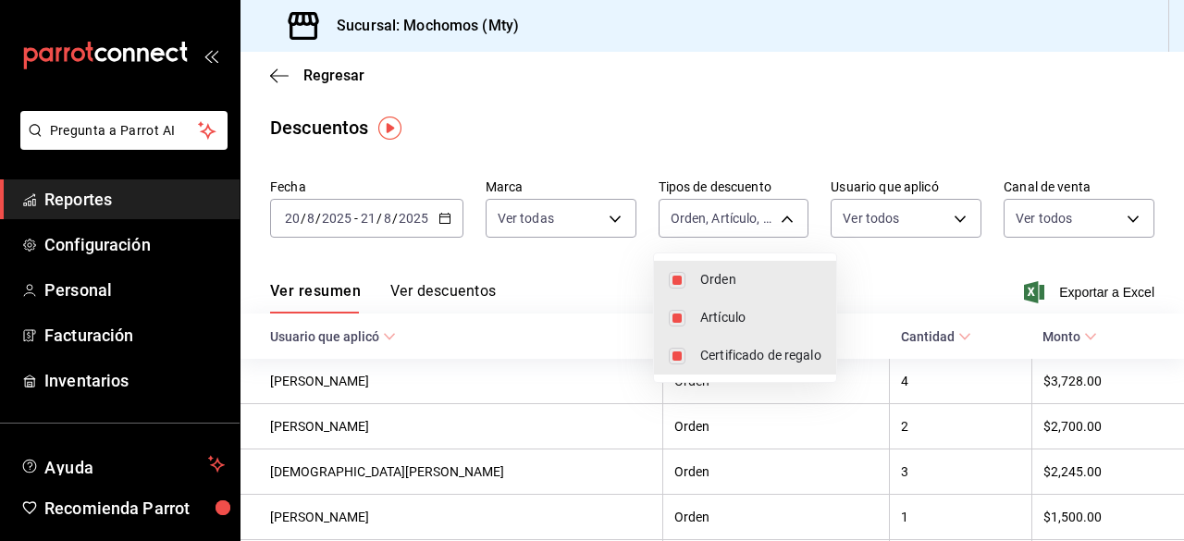
click at [782, 218] on body "Pregunta a Parrot AI Reportes Configuración Personal Facturación Inventarios Ay…" at bounding box center [592, 270] width 1184 height 541
click at [1051, 286] on div at bounding box center [592, 270] width 1184 height 541
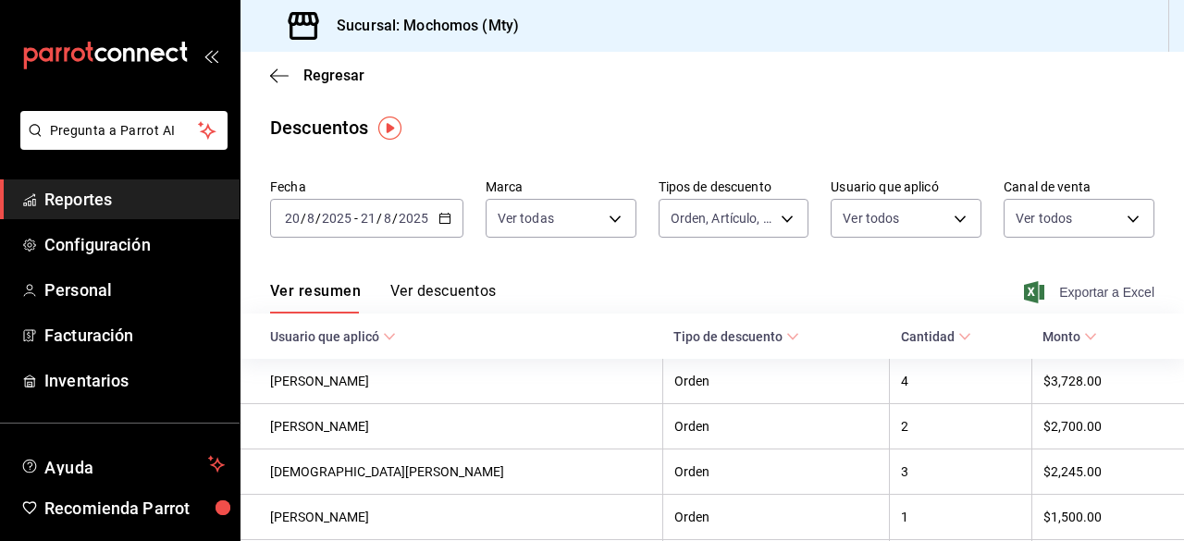
click at [1024, 293] on icon "button" at bounding box center [1034, 292] width 20 height 22
